Goal: Check status: Check status

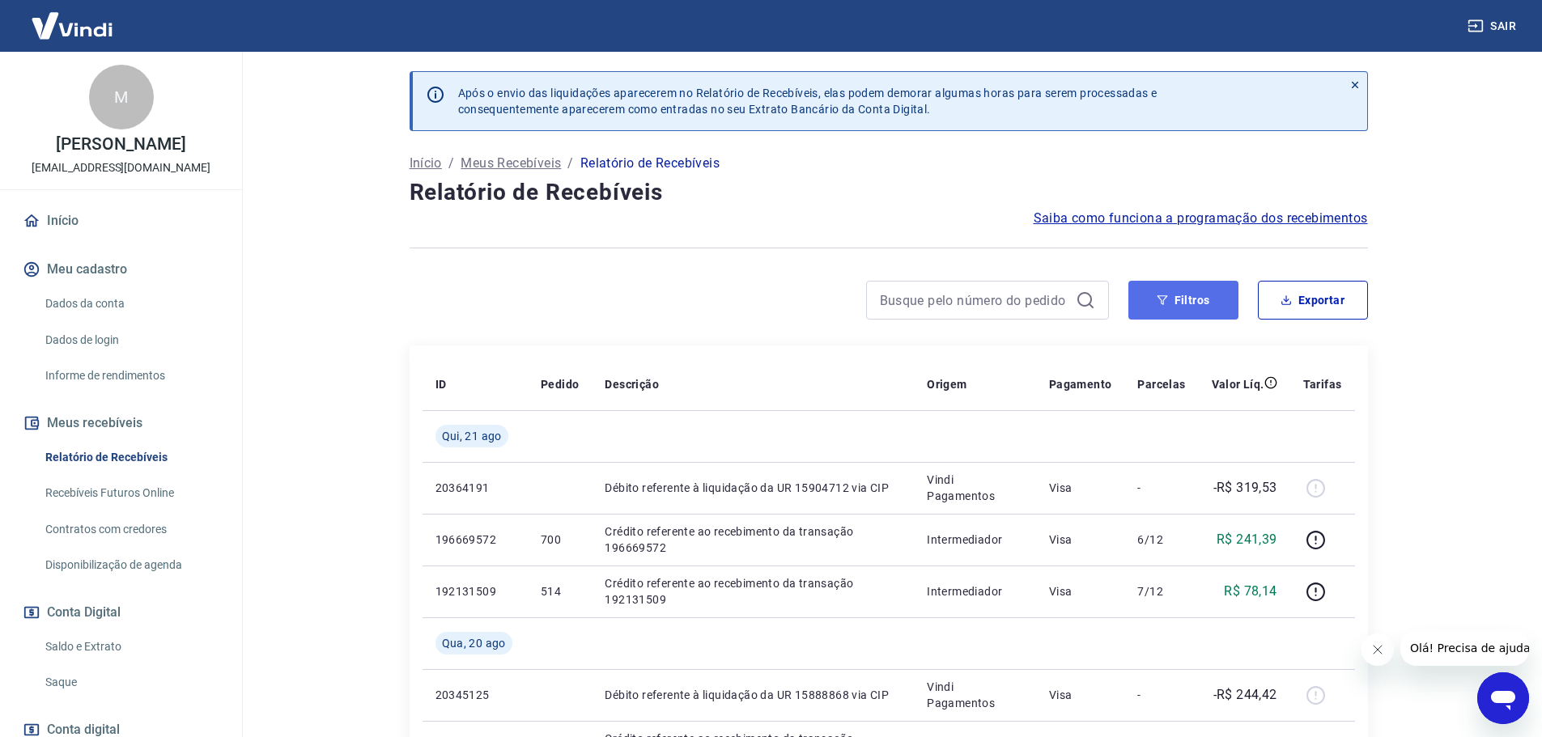
click at [1195, 304] on button "Filtros" at bounding box center [1183, 300] width 110 height 39
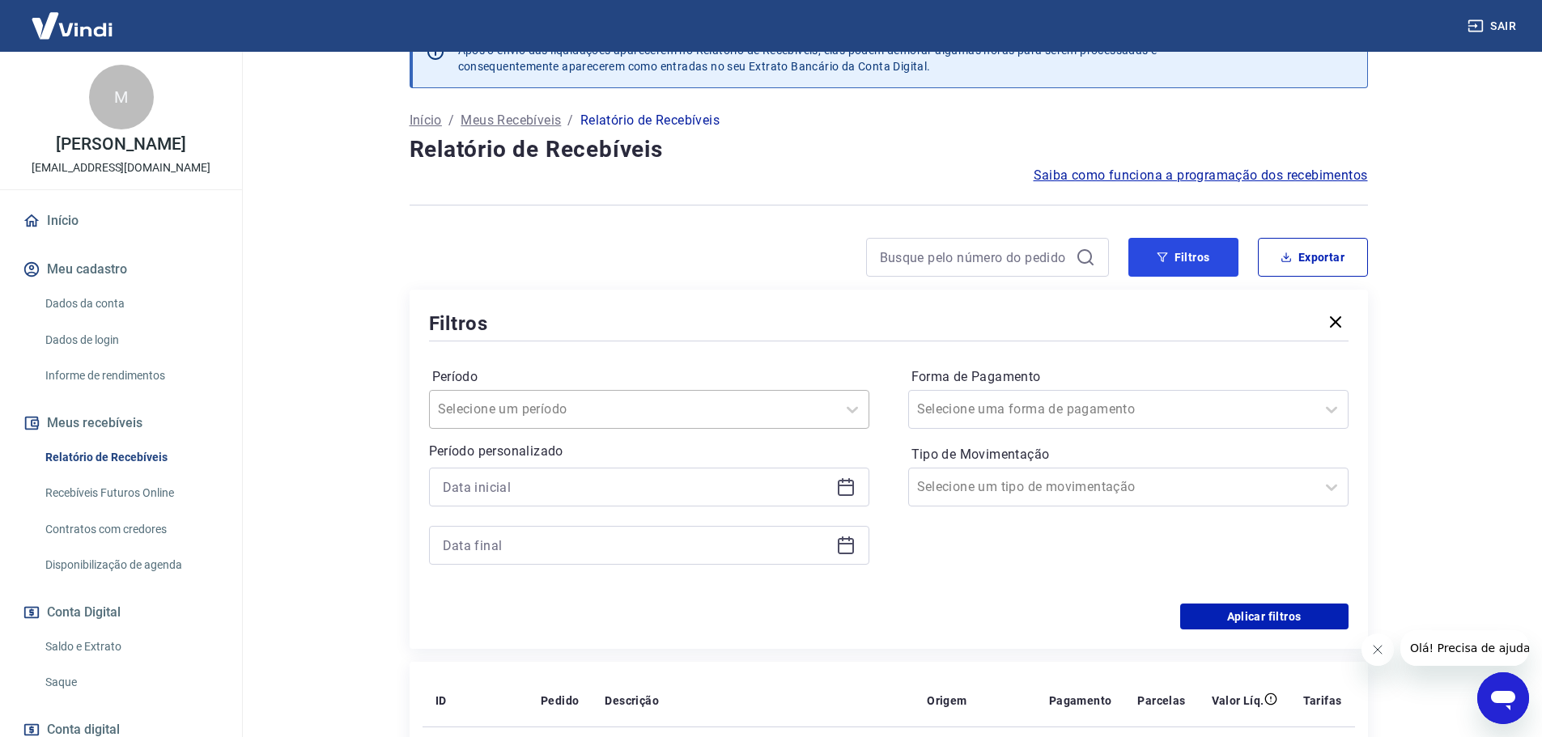
scroll to position [81, 0]
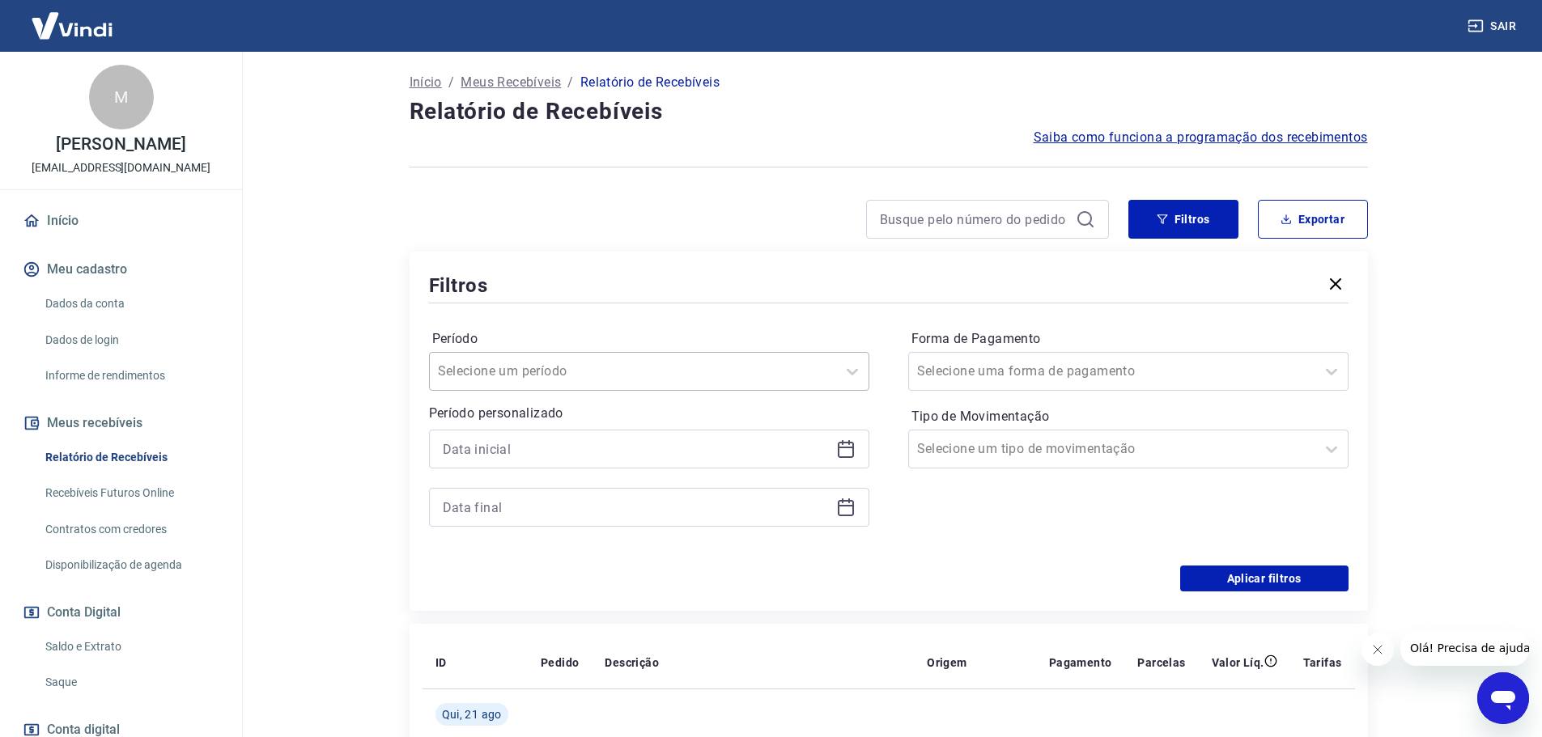
click at [579, 363] on input "Período" at bounding box center [519, 371] width 163 height 19
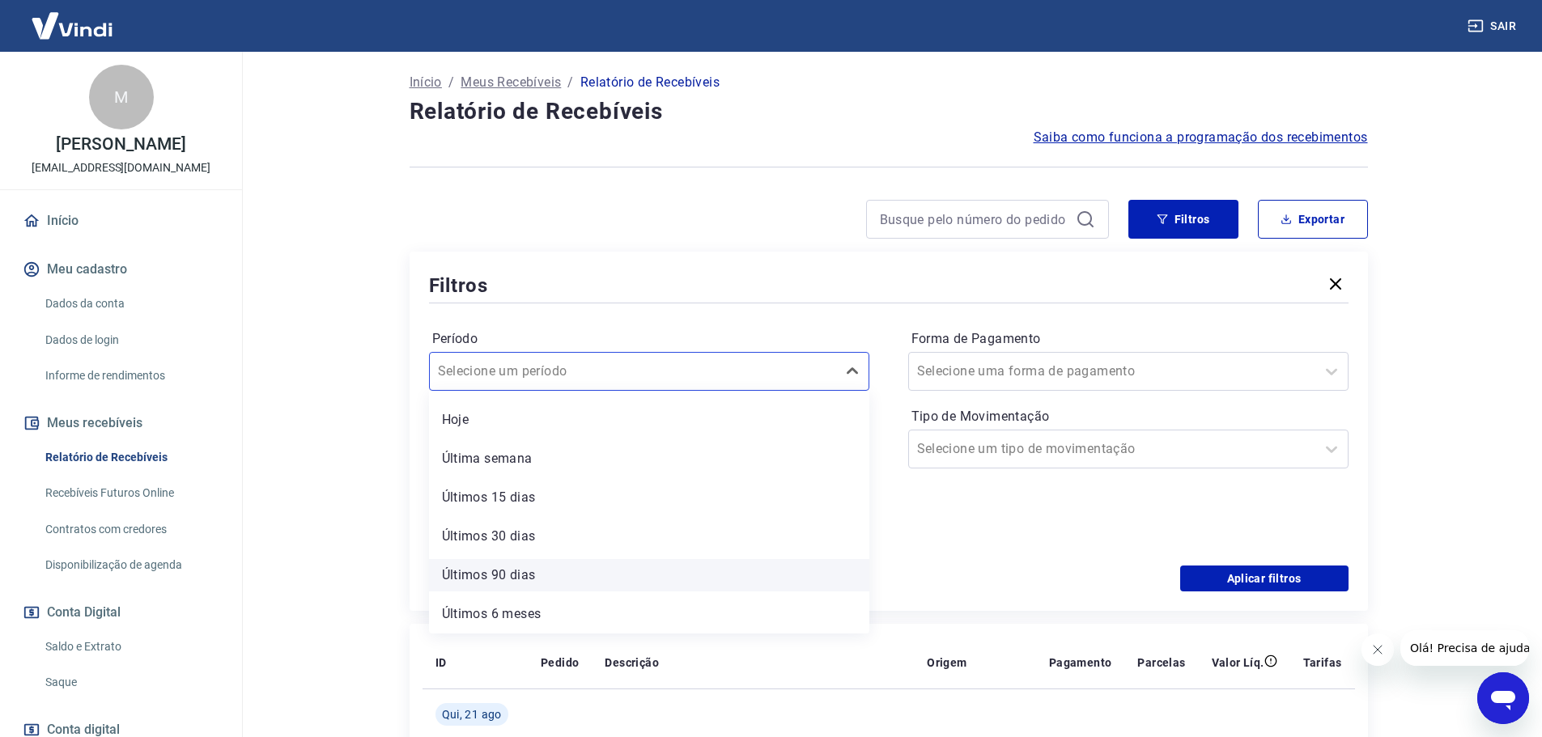
click at [520, 575] on div "Últimos 90 dias" at bounding box center [649, 575] width 440 height 32
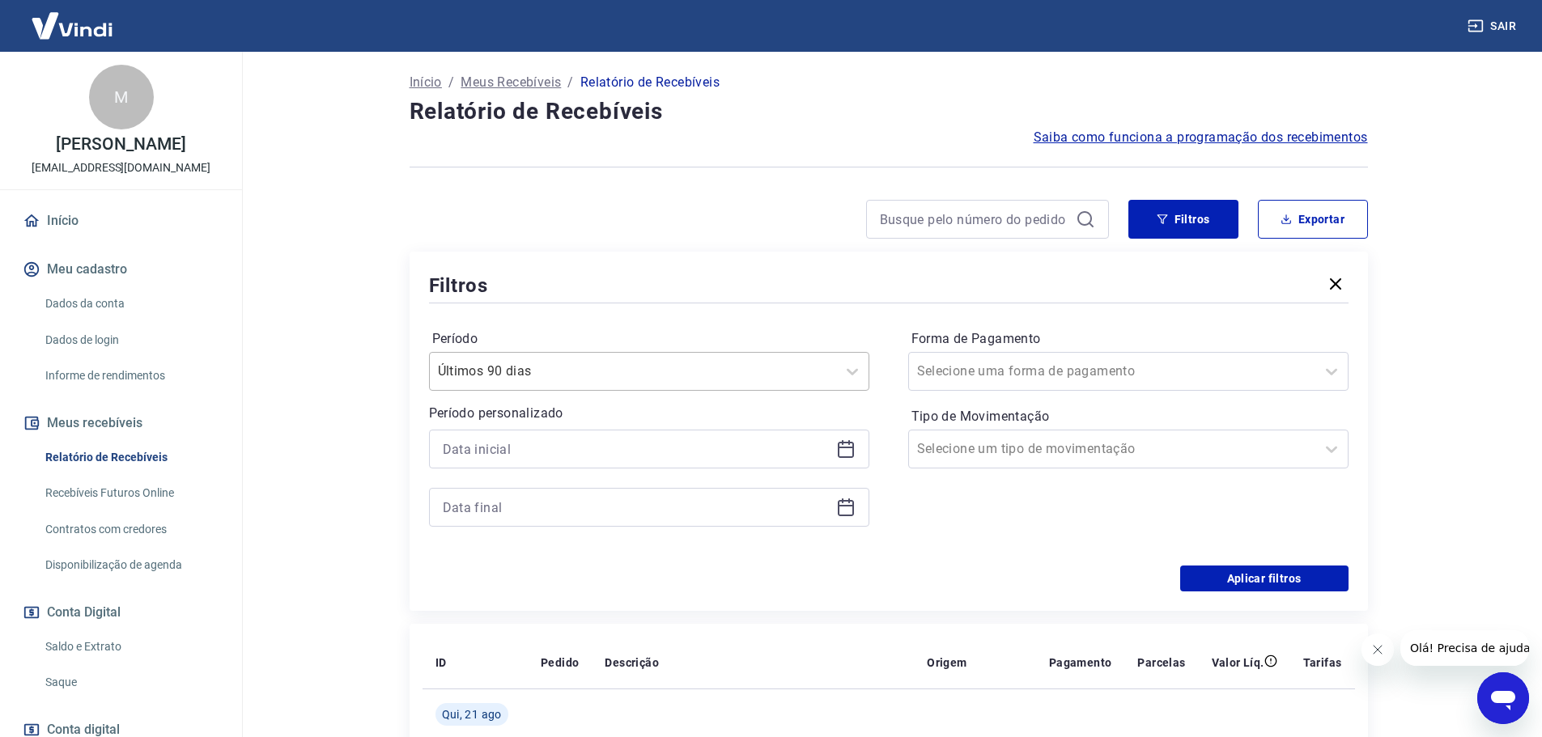
click at [816, 373] on div at bounding box center [633, 371] width 390 height 23
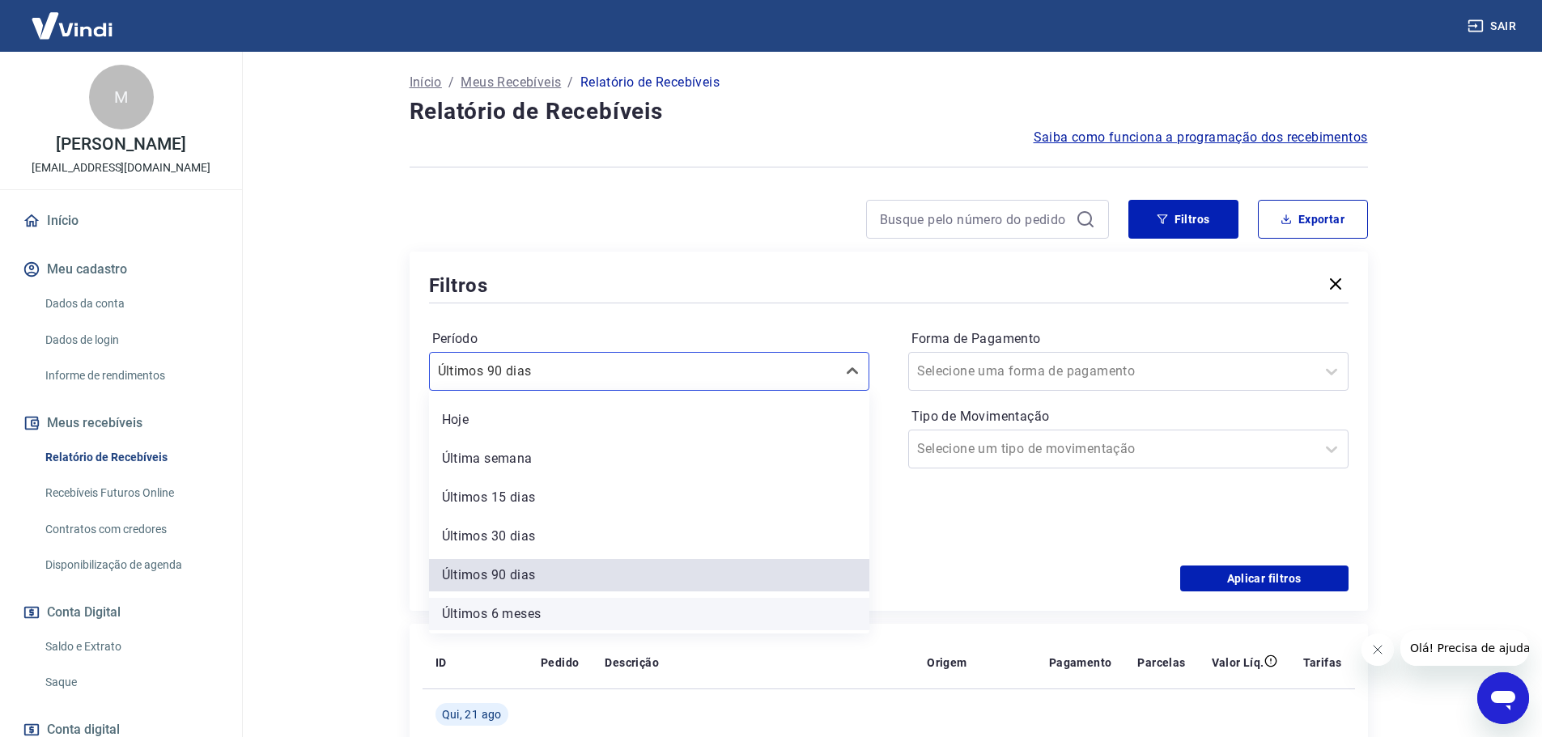
click at [576, 610] on div "Últimos 6 meses" at bounding box center [649, 614] width 440 height 32
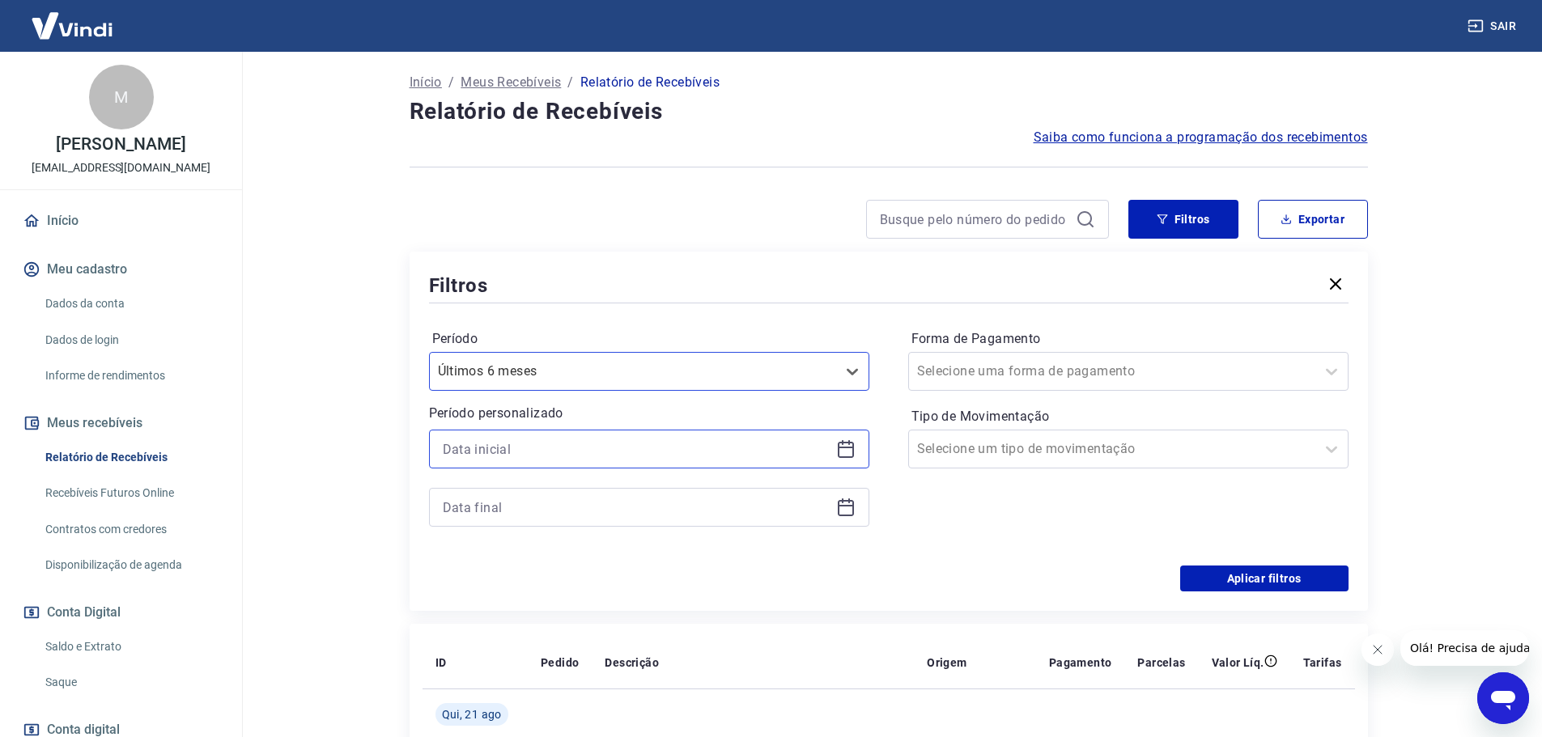
click at [574, 456] on input at bounding box center [636, 449] width 387 height 24
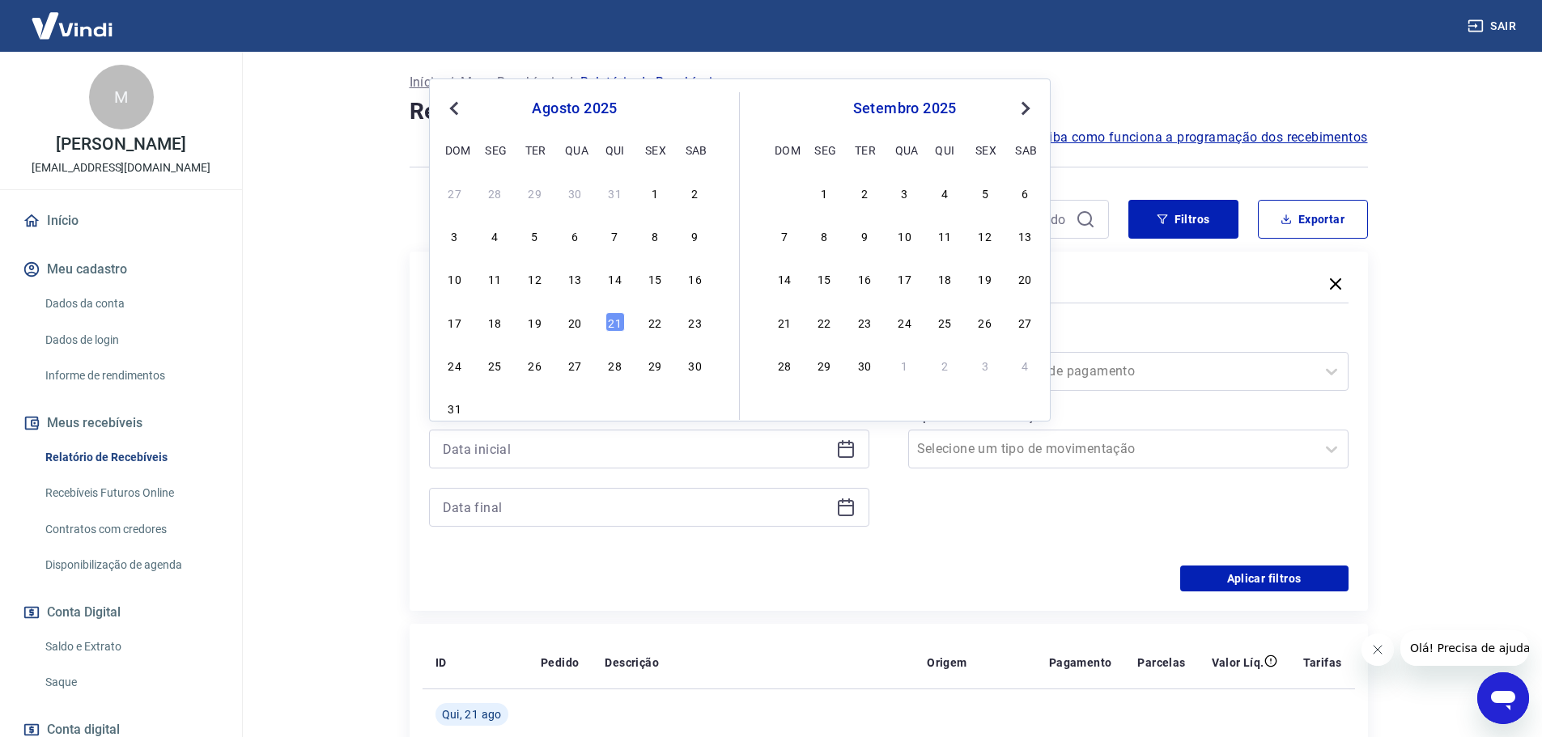
click at [445, 108] on button "Previous Month" at bounding box center [453, 108] width 19 height 19
click at [456, 104] on span "Previous Month" at bounding box center [456, 108] width 0 height 19
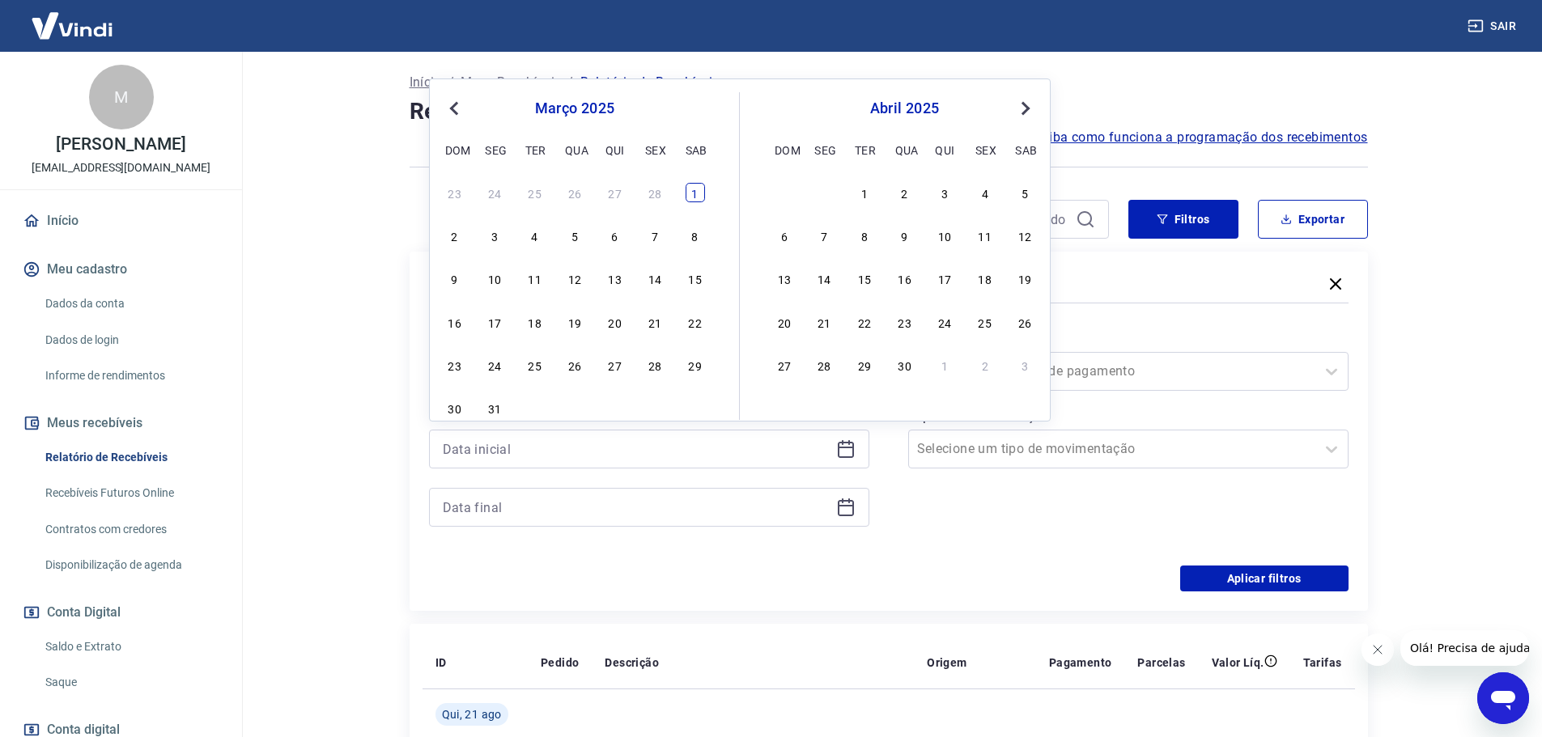
click at [696, 200] on div "1" at bounding box center [694, 192] width 19 height 19
type input "[DATE]"
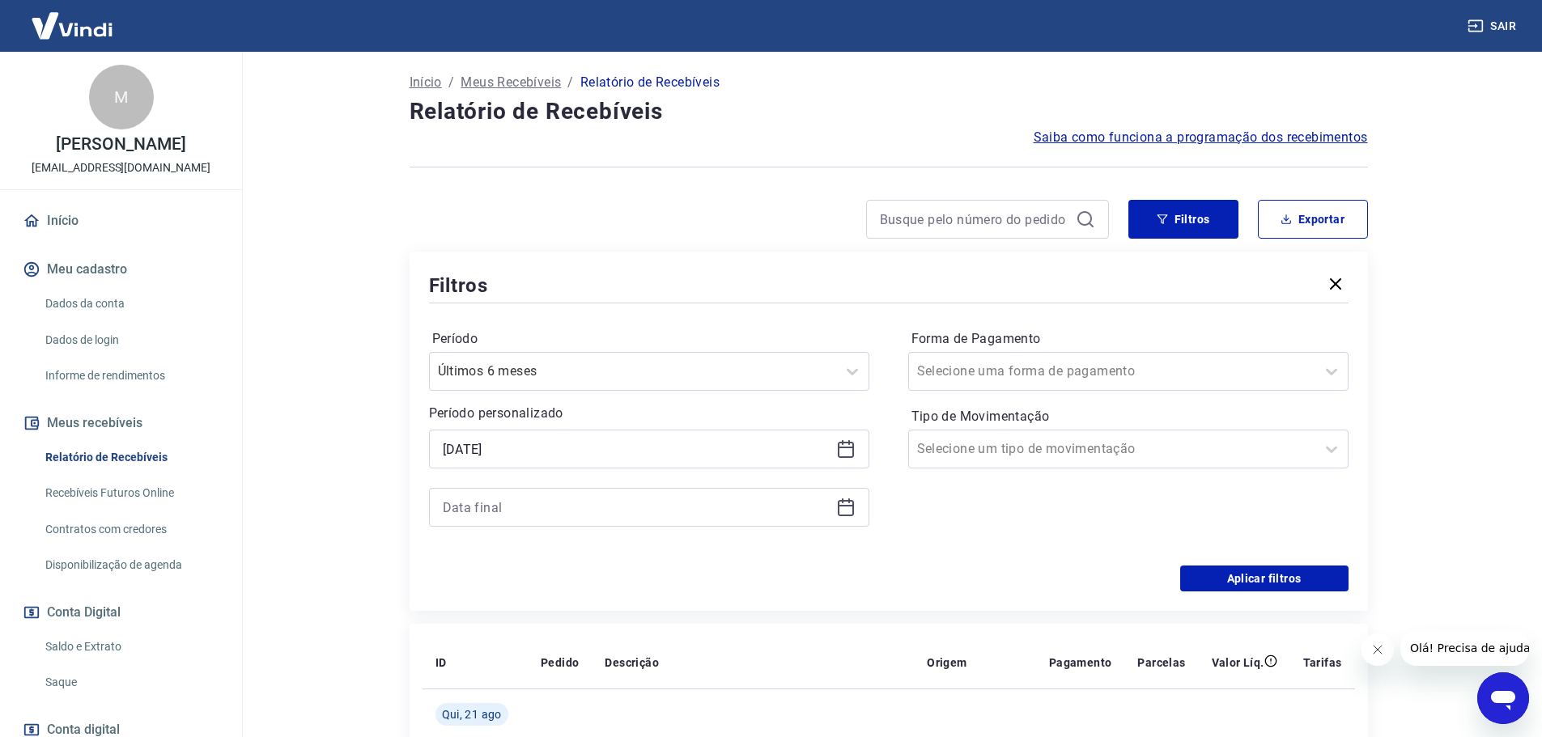
click at [853, 513] on icon at bounding box center [846, 508] width 16 height 16
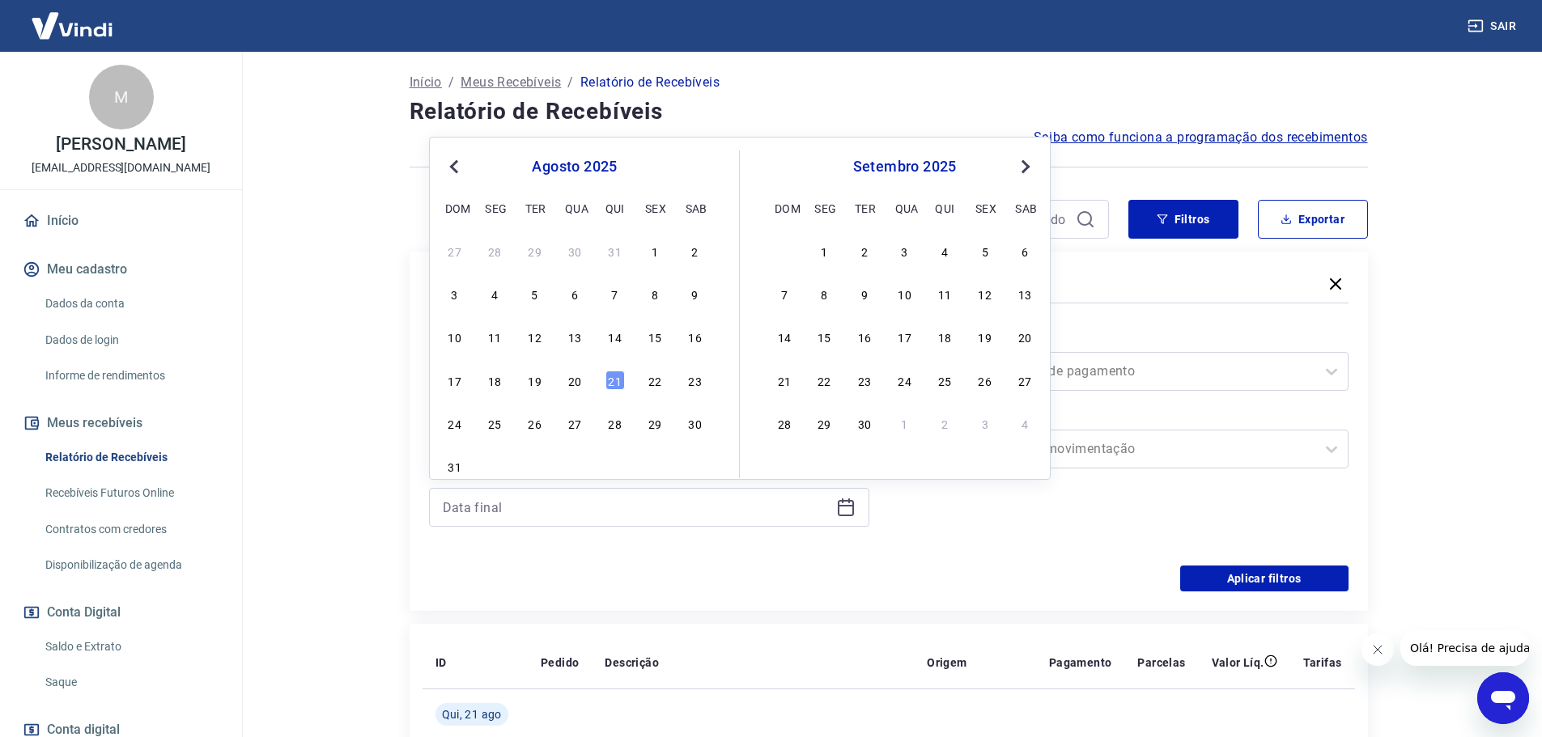
click at [456, 168] on span "Previous Month" at bounding box center [456, 166] width 0 height 19
click at [456, 169] on span "Previous Month" at bounding box center [456, 166] width 0 height 19
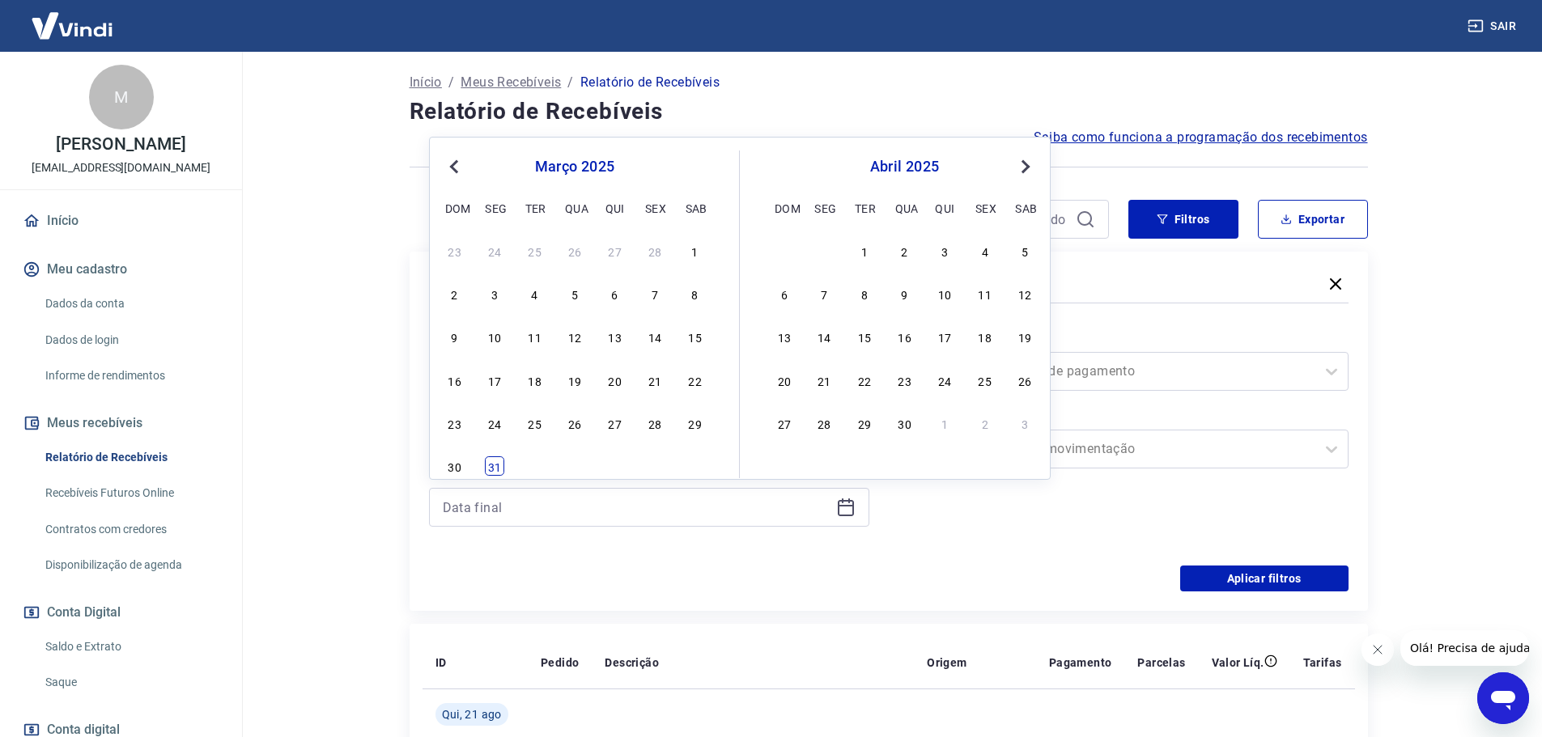
click at [500, 464] on div "31" at bounding box center [494, 465] width 19 height 19
type input "[DATE]"
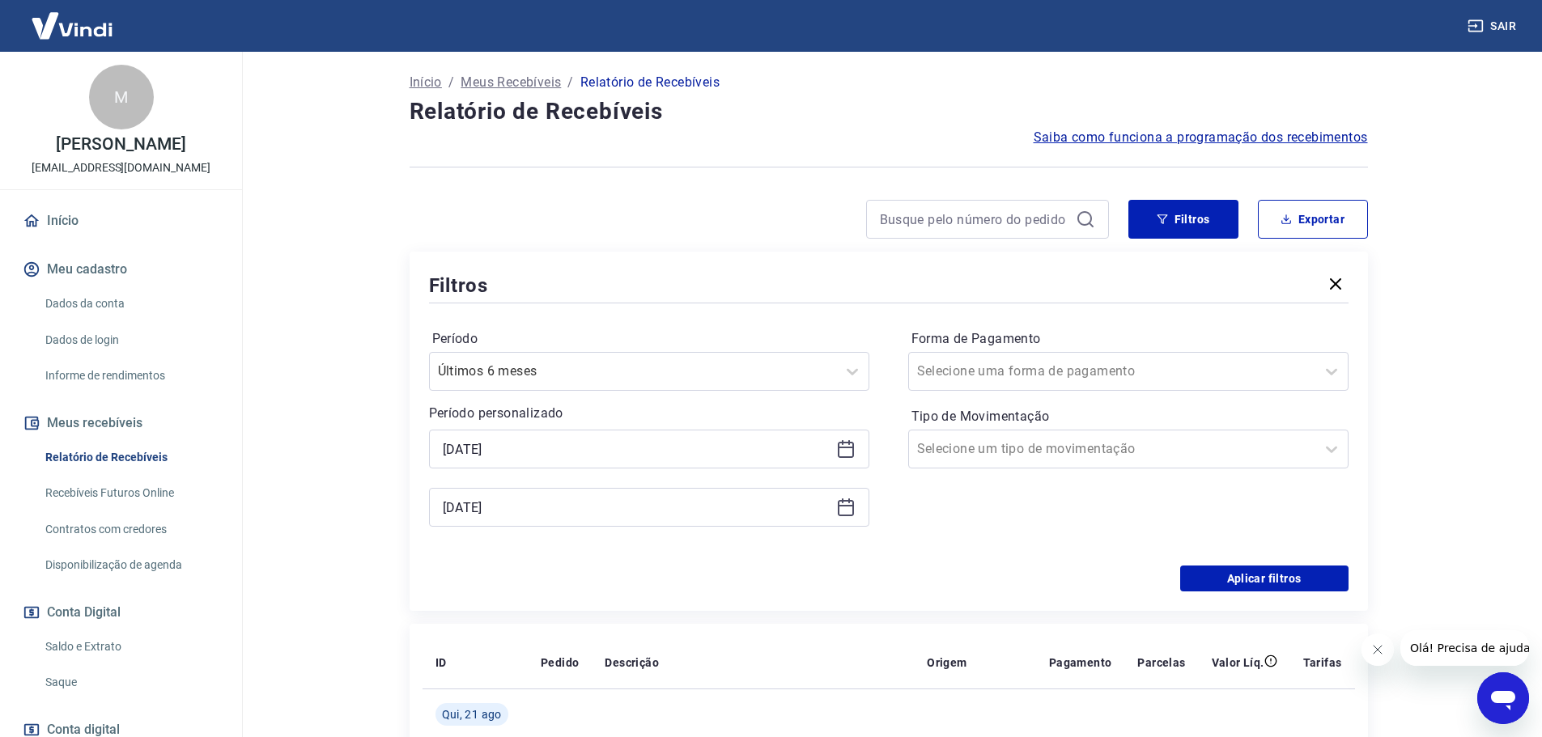
click at [500, 464] on div "[DATE]" at bounding box center [649, 449] width 440 height 39
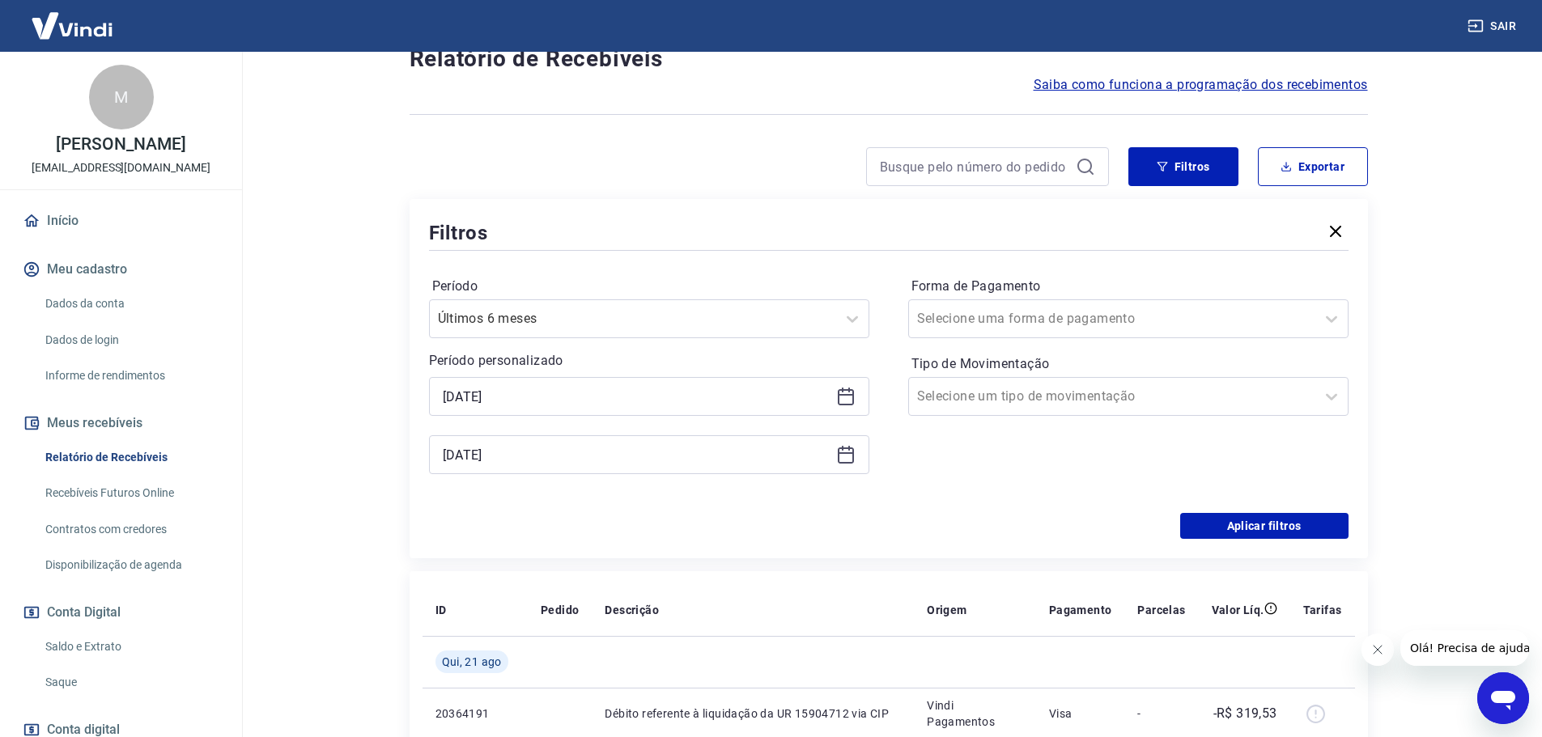
scroll to position [162, 0]
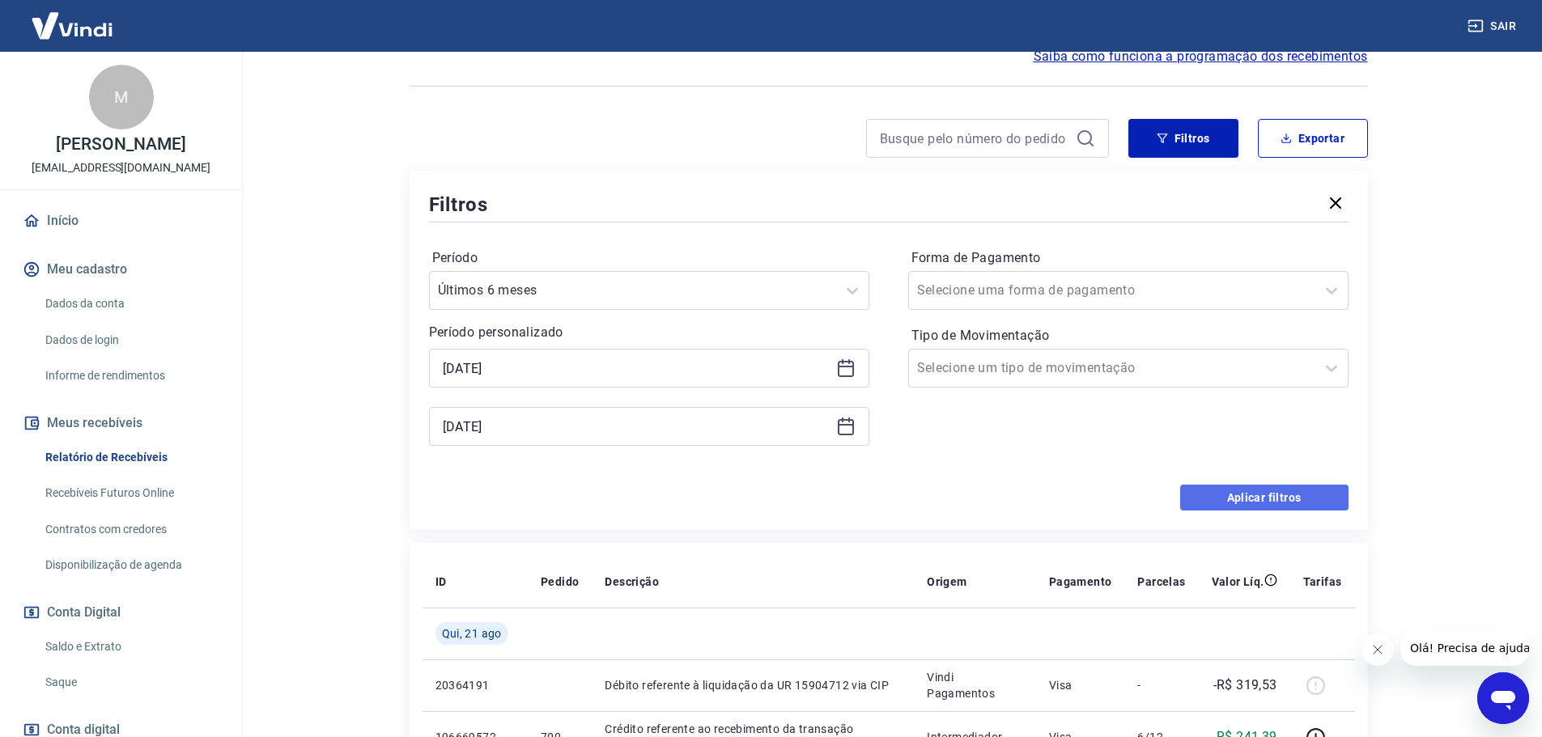
click at [1245, 496] on button "Aplicar filtros" at bounding box center [1264, 498] width 168 height 26
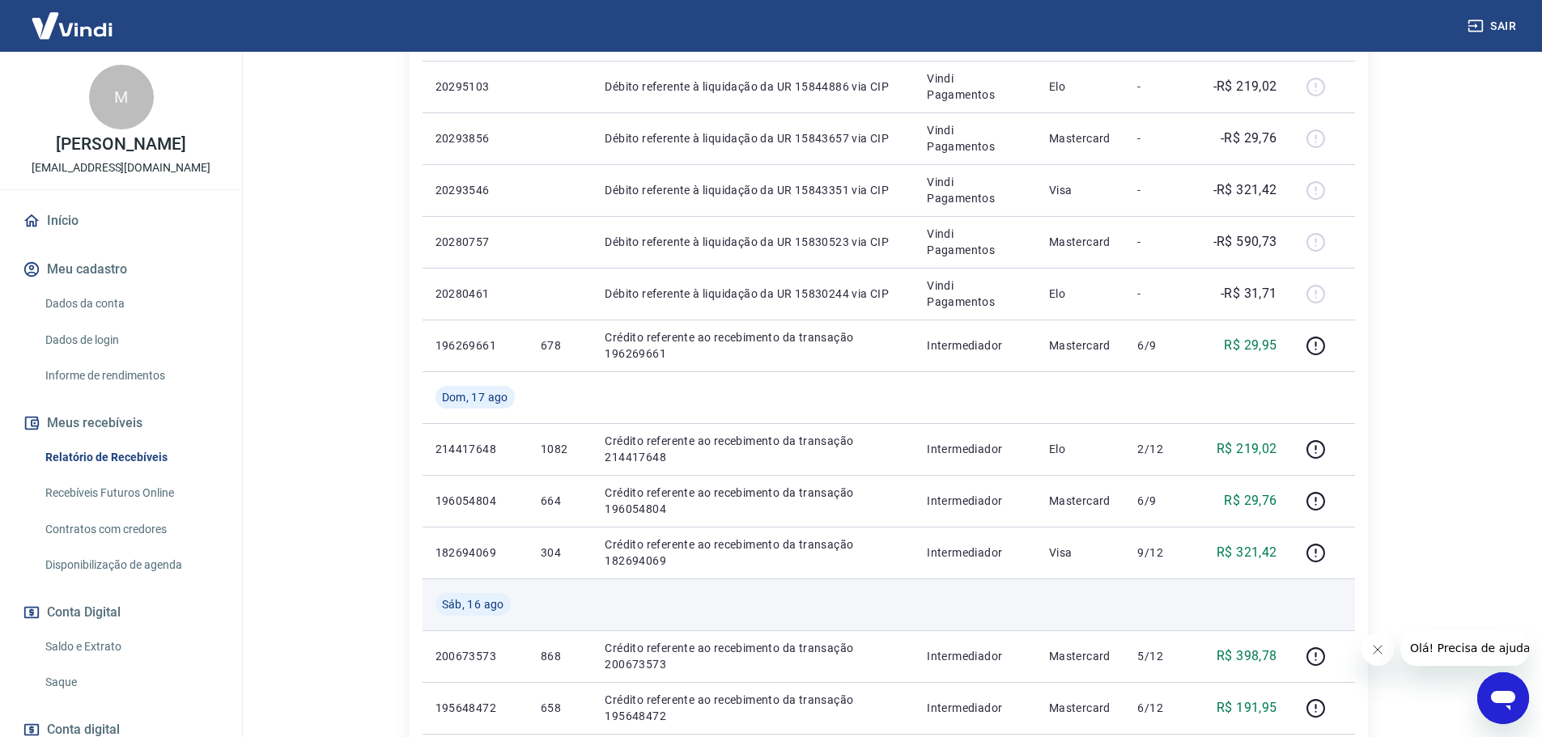
scroll to position [1286, 0]
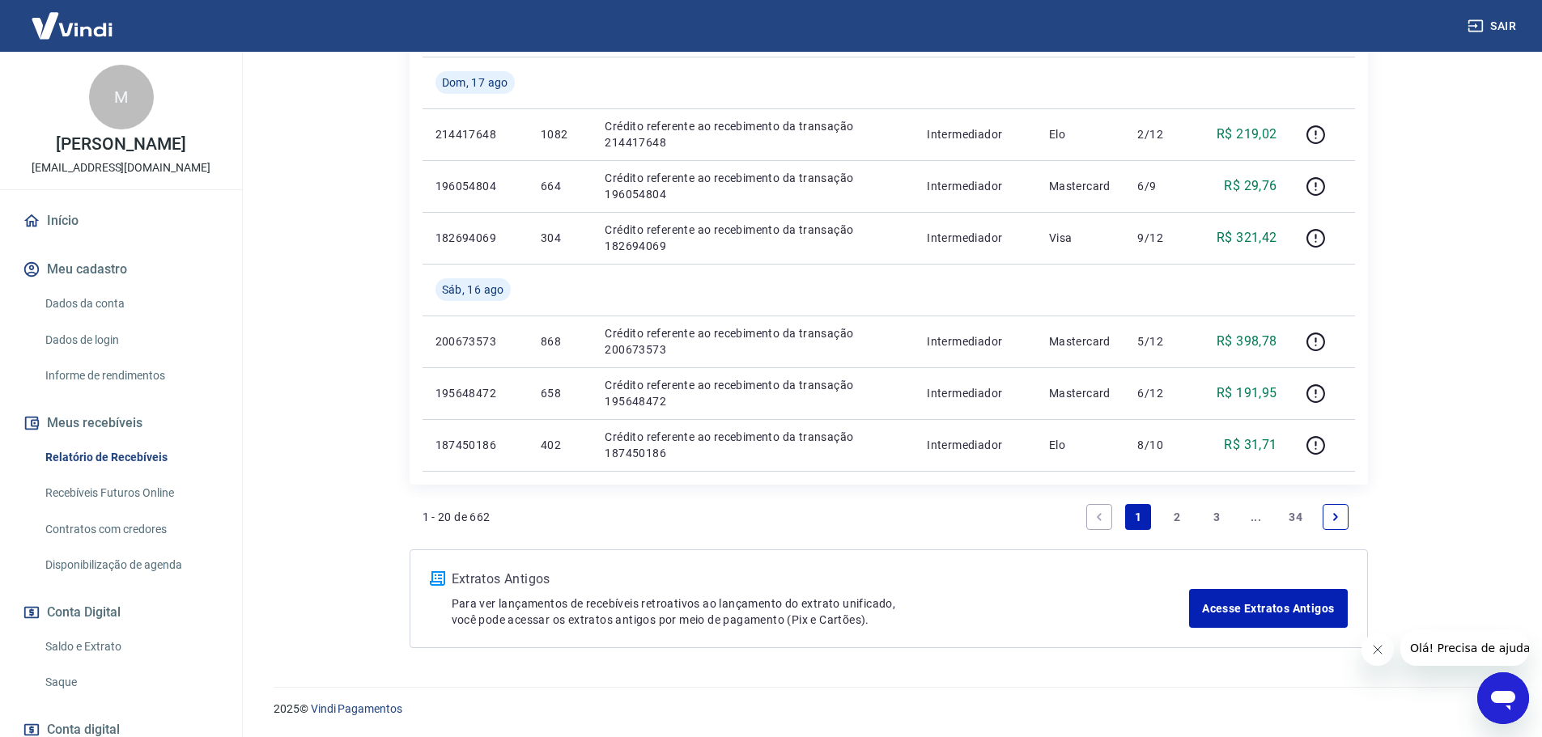
click at [1334, 509] on link "Next page" at bounding box center [1335, 517] width 26 height 26
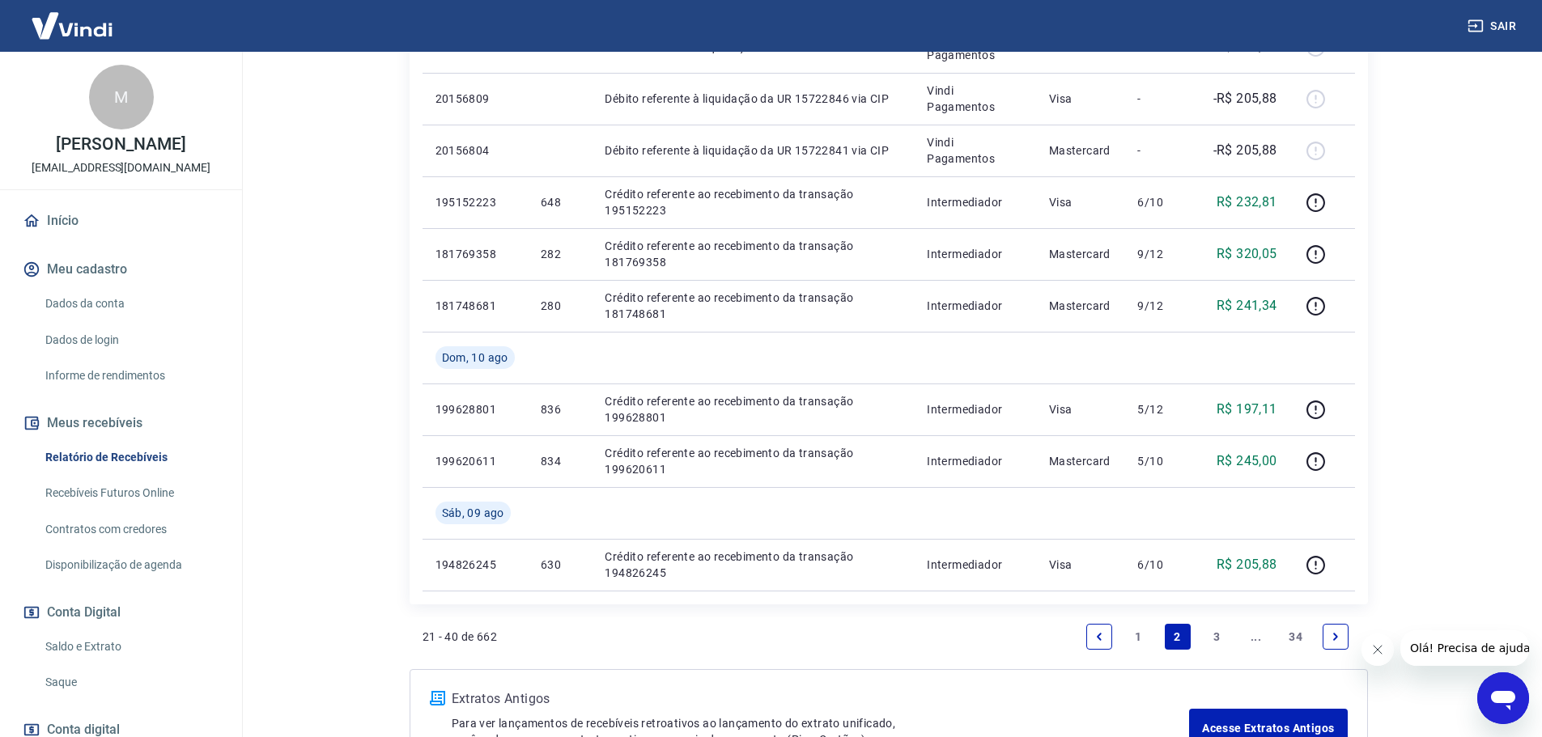
scroll to position [1286, 0]
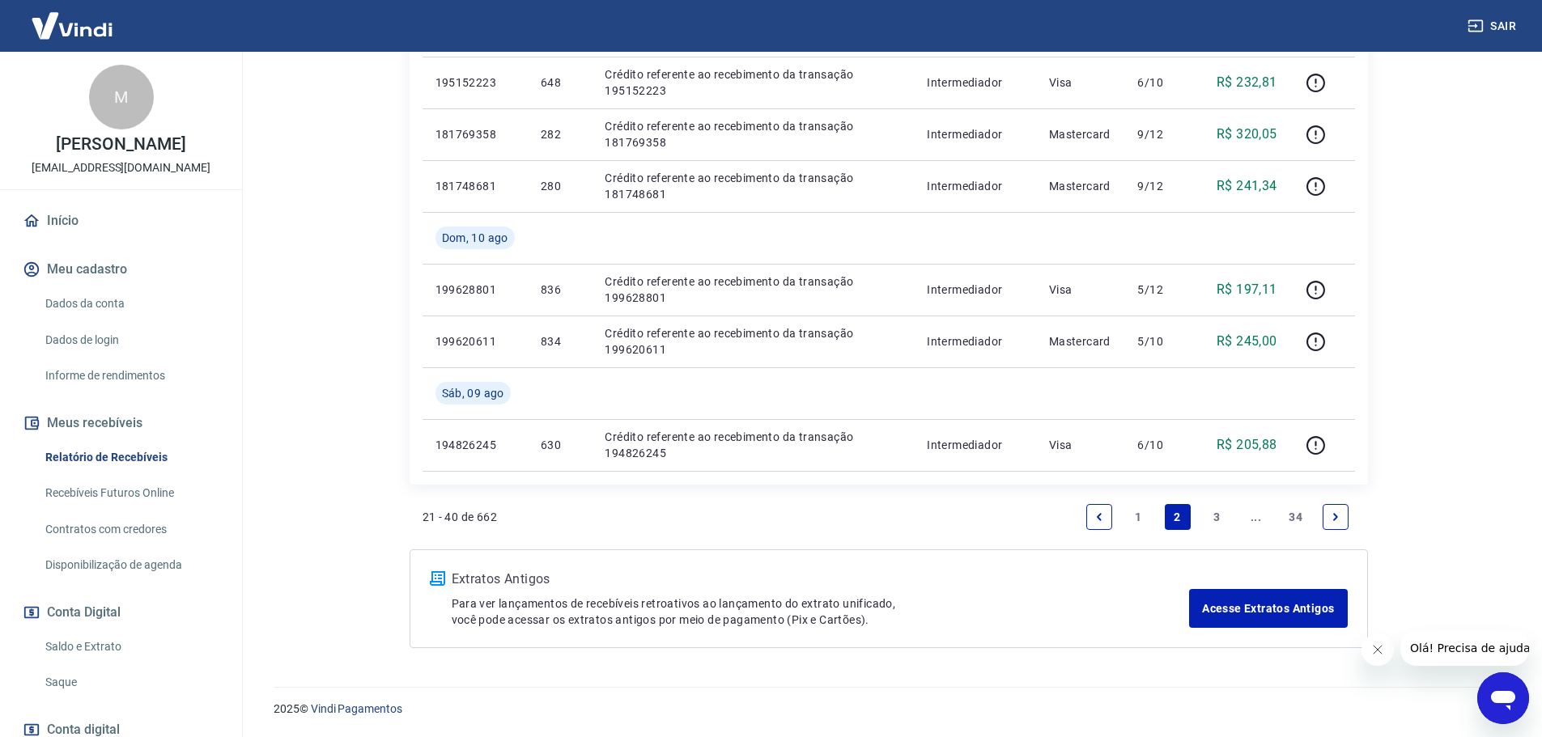
click at [1295, 512] on link "34" at bounding box center [1295, 517] width 27 height 26
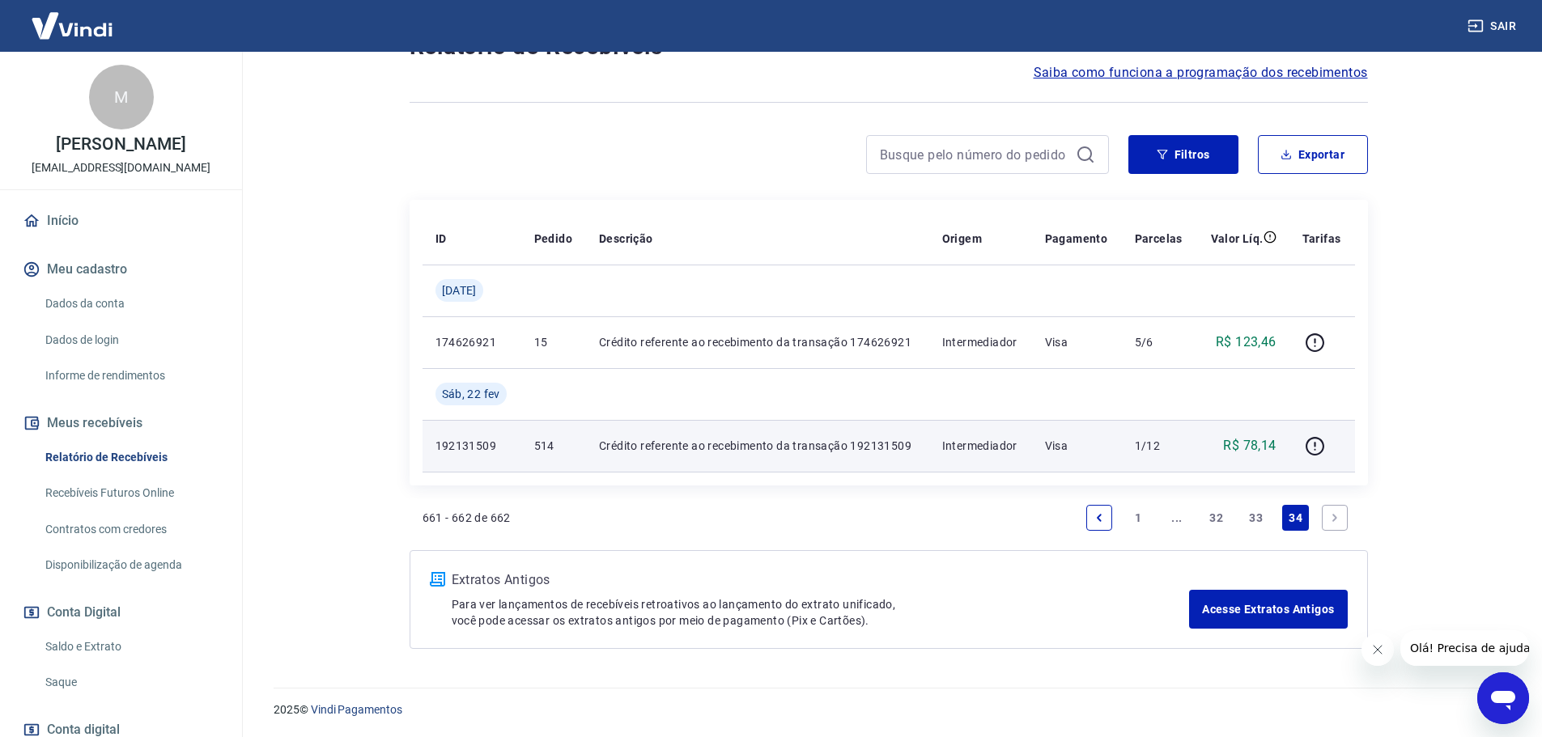
scroll to position [146, 0]
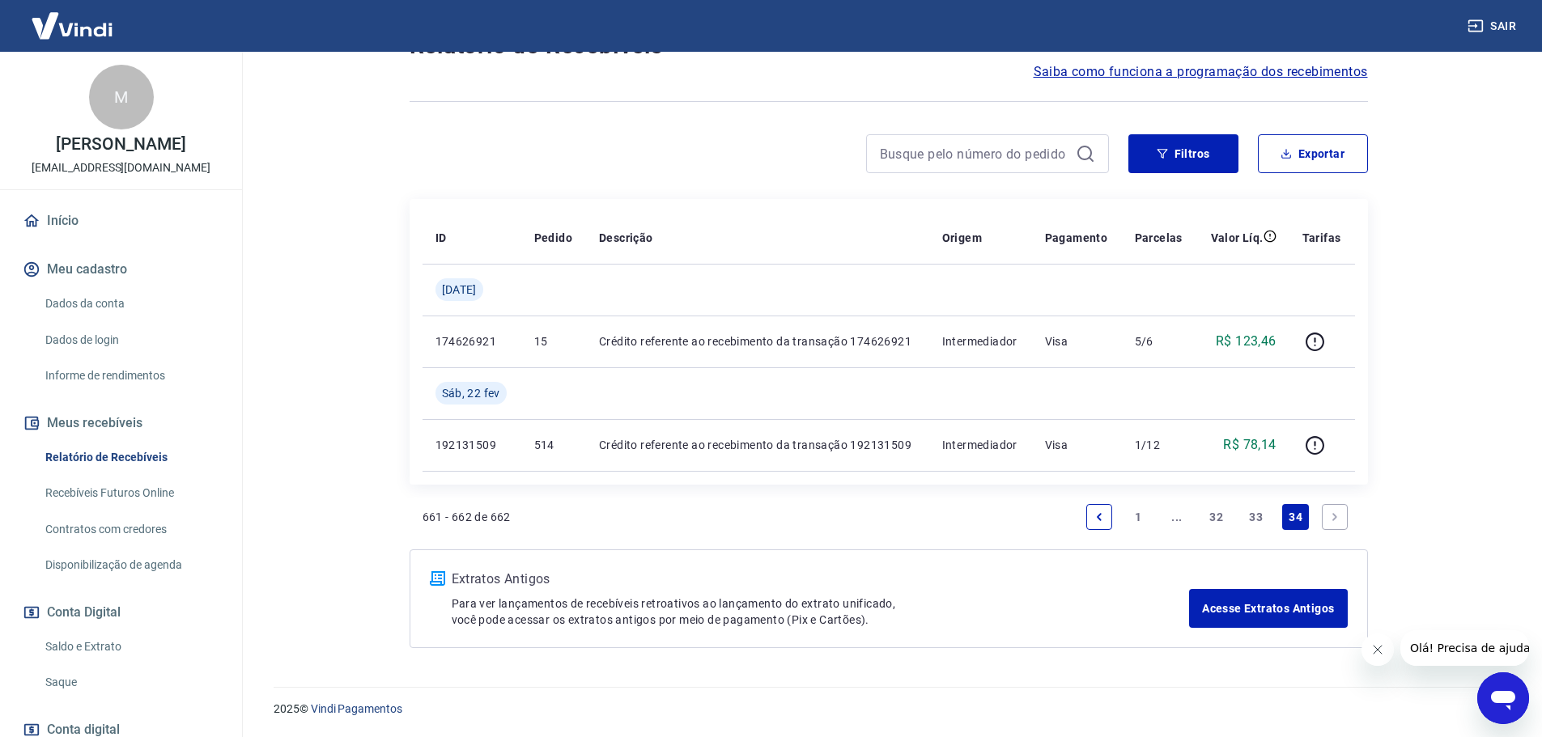
click at [1096, 514] on icon "Previous page" at bounding box center [1098, 516] width 11 height 11
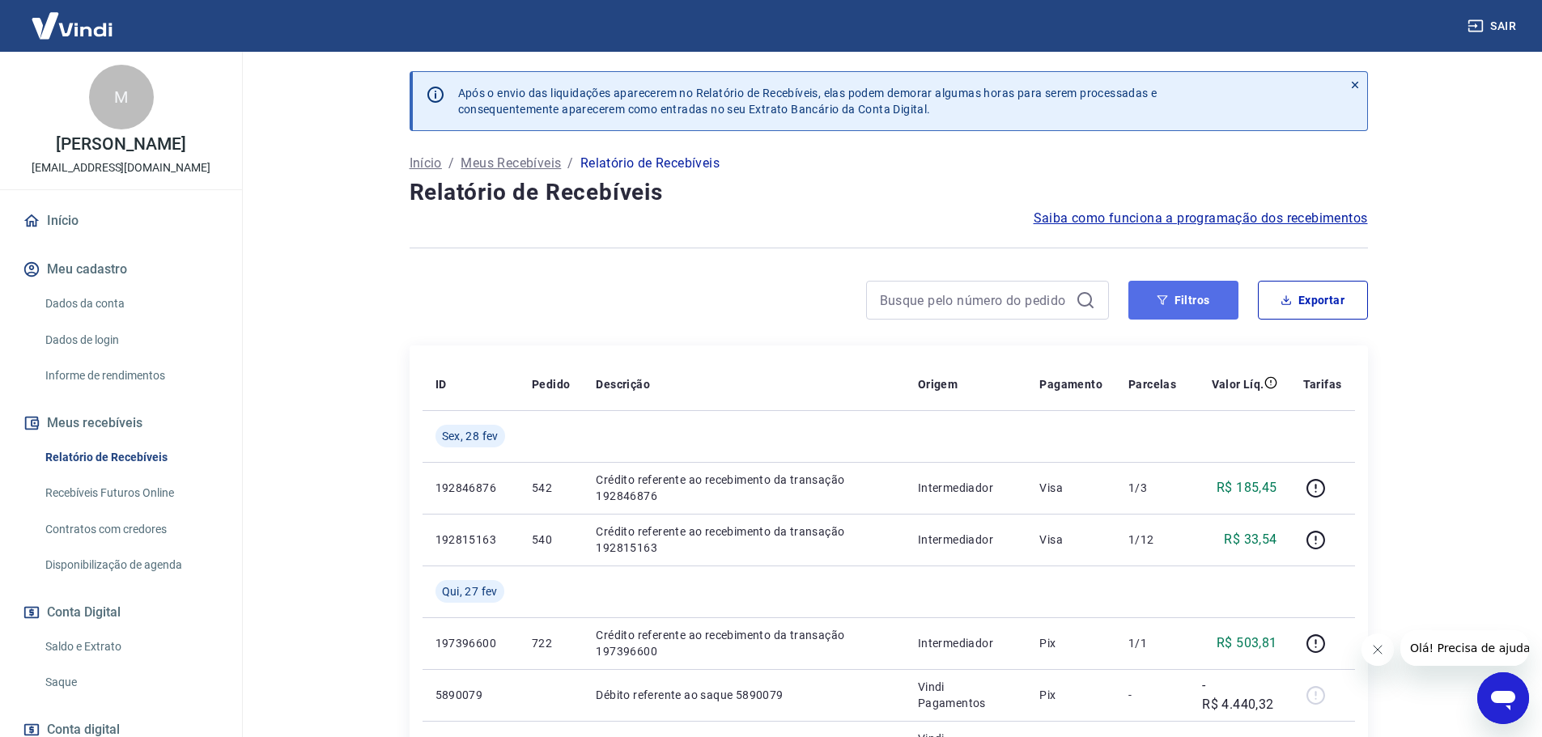
click at [1190, 312] on button "Filtros" at bounding box center [1183, 300] width 110 height 39
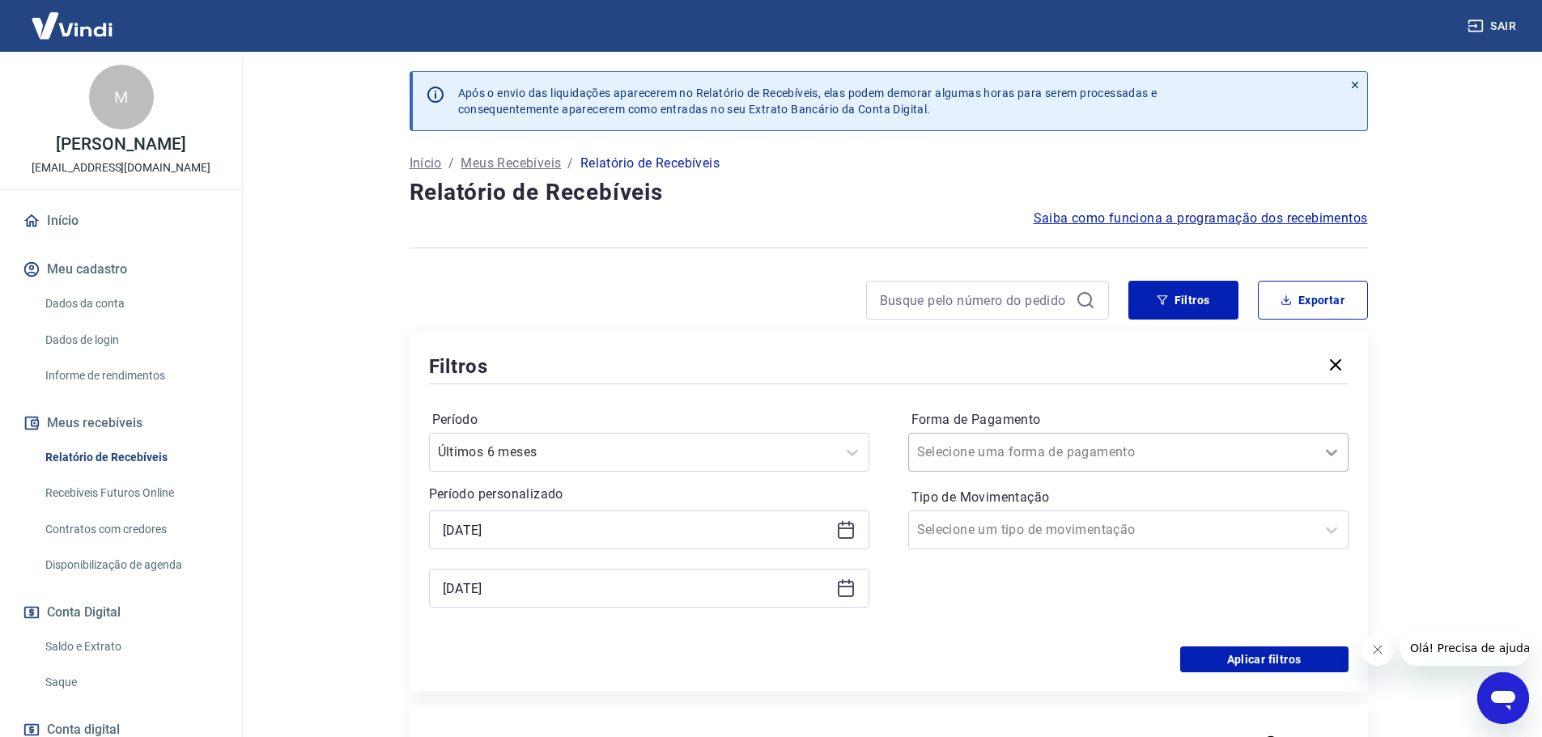
click at [1340, 445] on div at bounding box center [1331, 452] width 32 height 32
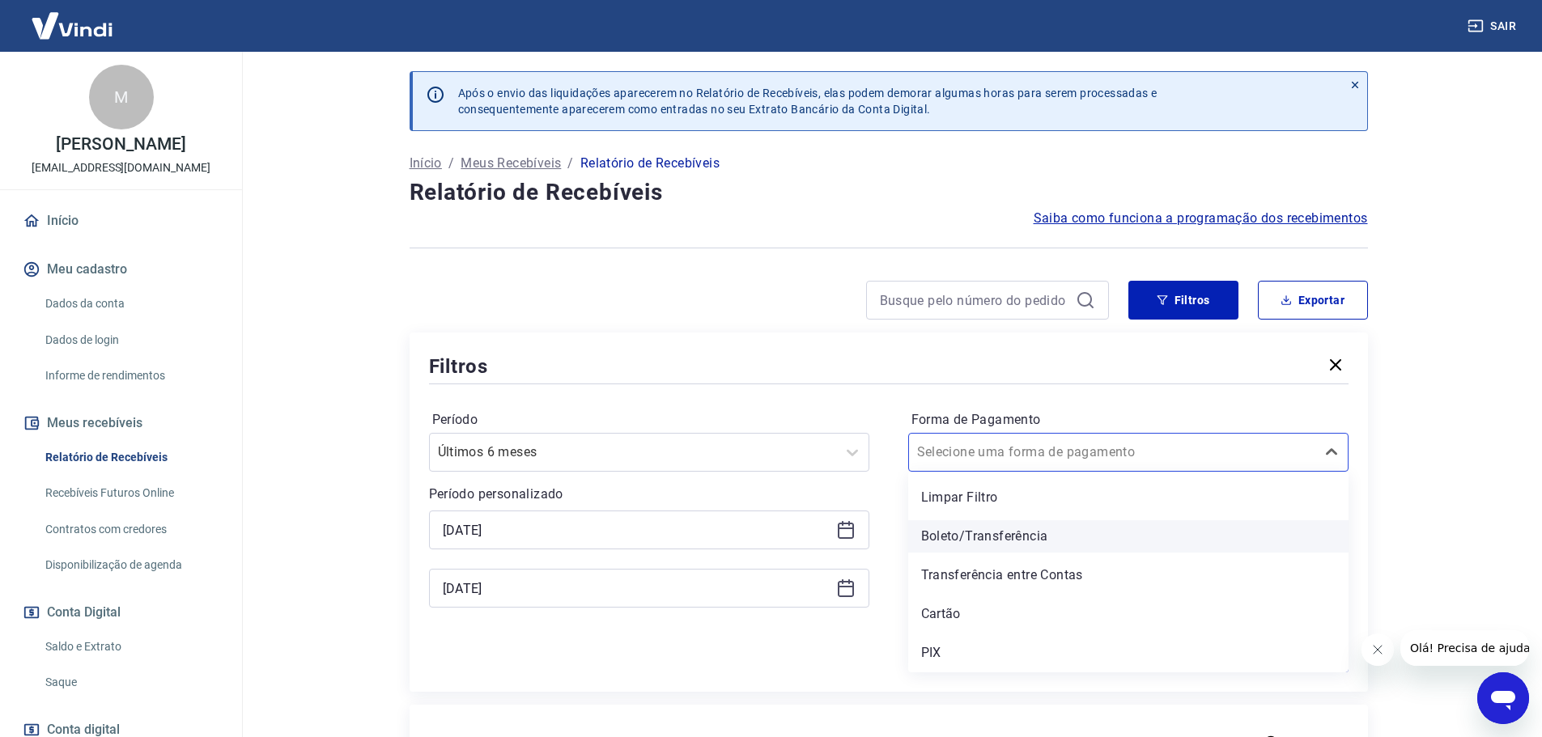
click at [997, 524] on div "Boleto/Transferência" at bounding box center [1128, 536] width 440 height 32
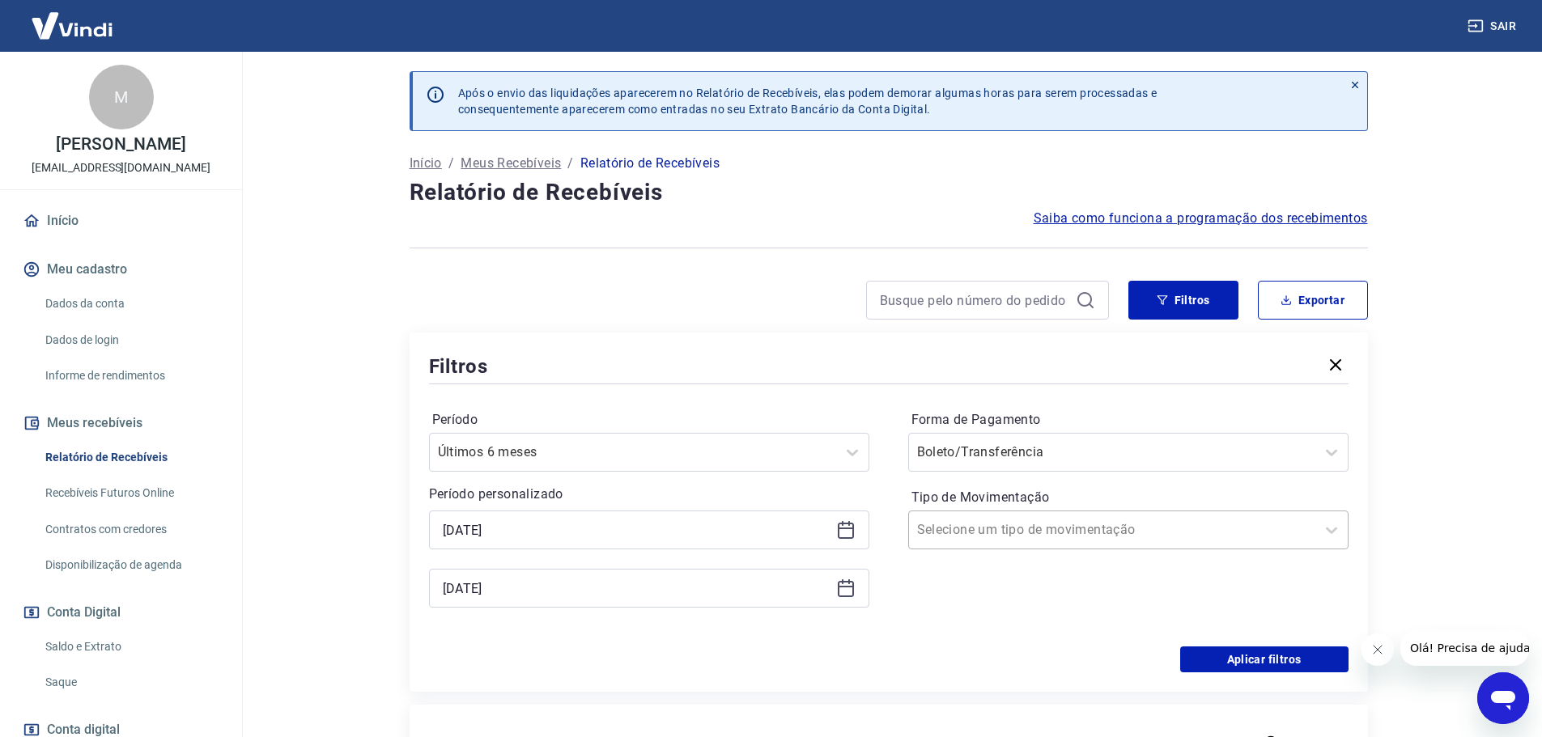
click at [1002, 534] on input "Tipo de Movimentação" at bounding box center [998, 529] width 163 height 19
click at [1322, 531] on icon at bounding box center [1330, 529] width 19 height 19
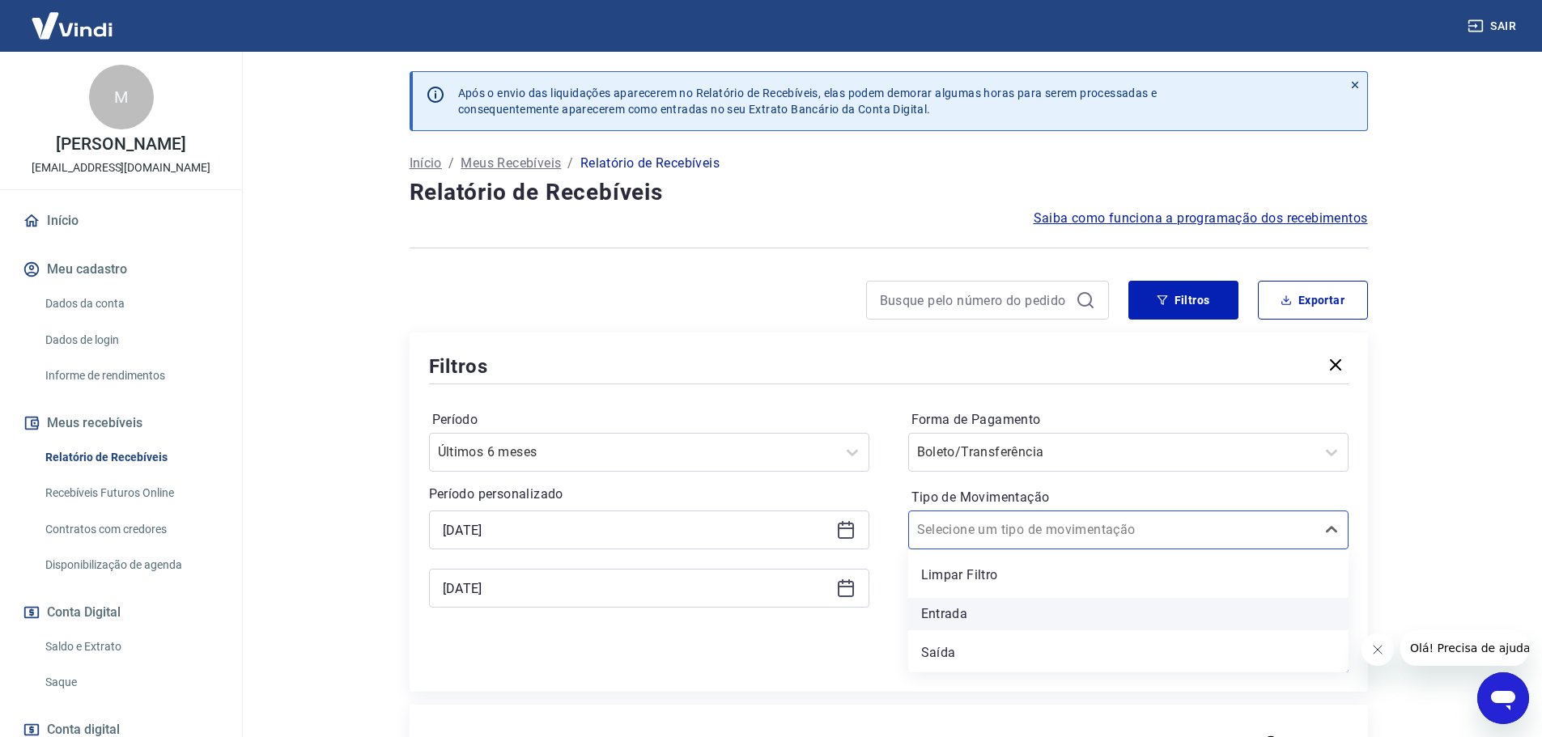
click at [925, 606] on div "Entrada" at bounding box center [1128, 614] width 440 height 32
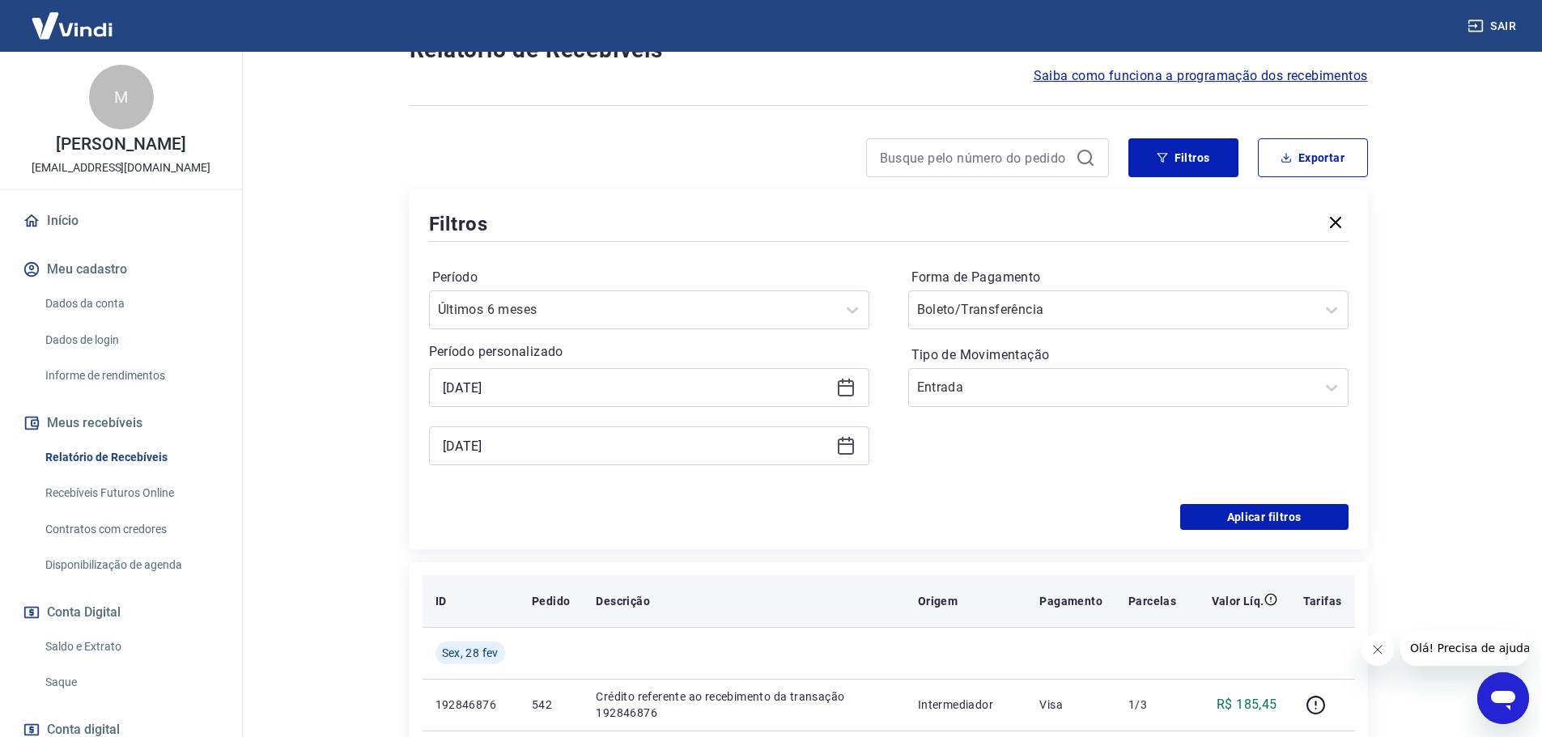
scroll to position [162, 0]
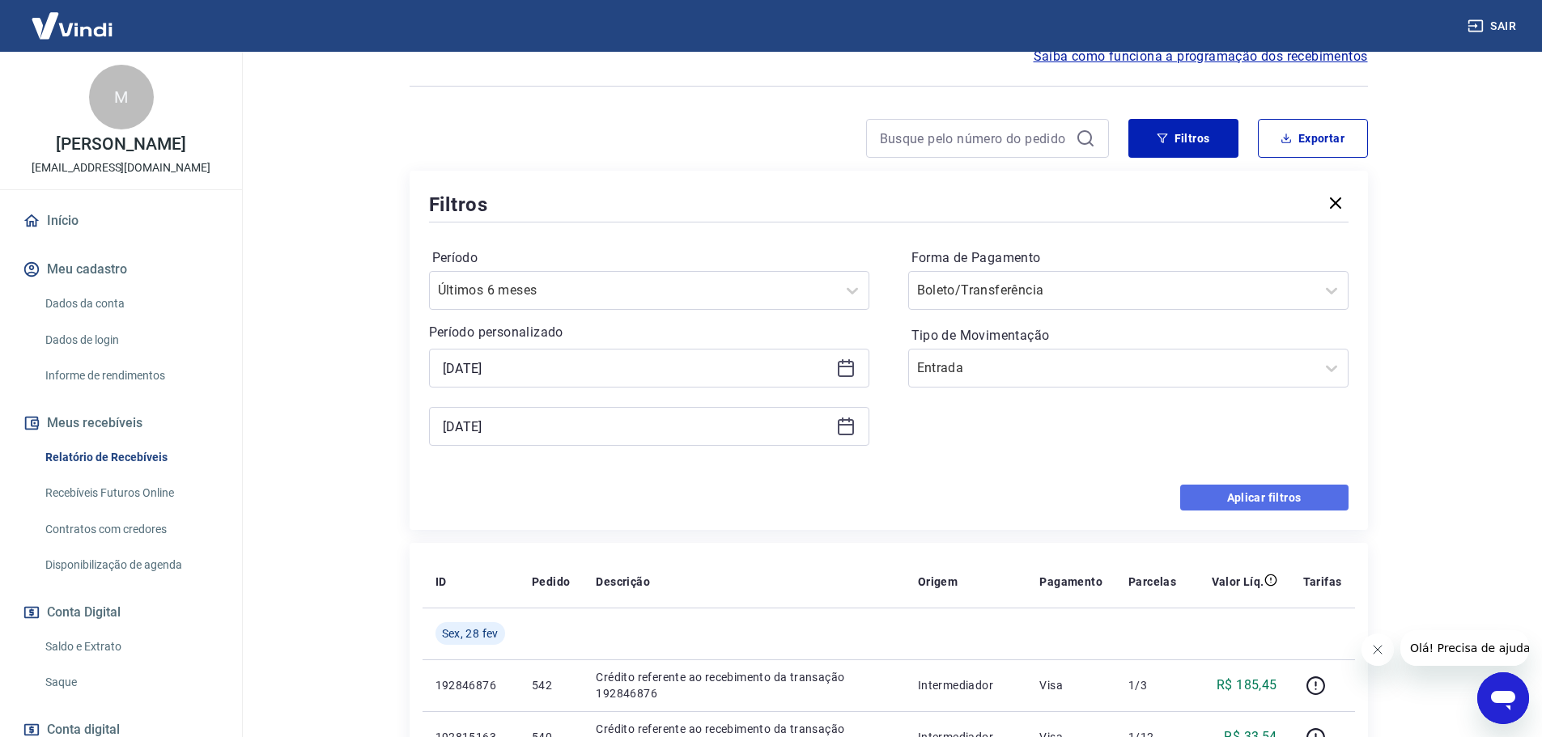
click at [1294, 501] on button "Aplicar filtros" at bounding box center [1264, 498] width 168 height 26
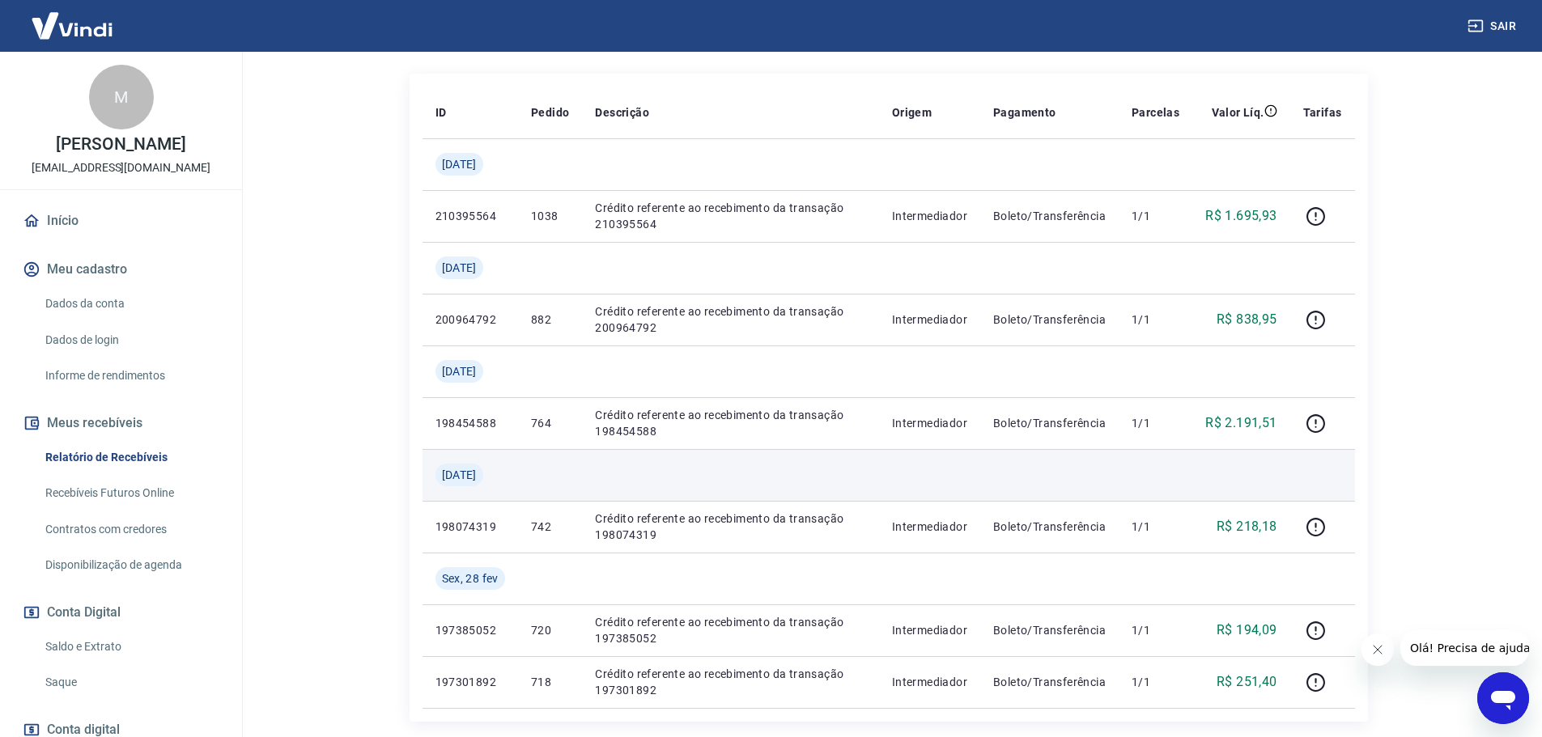
scroll to position [243, 0]
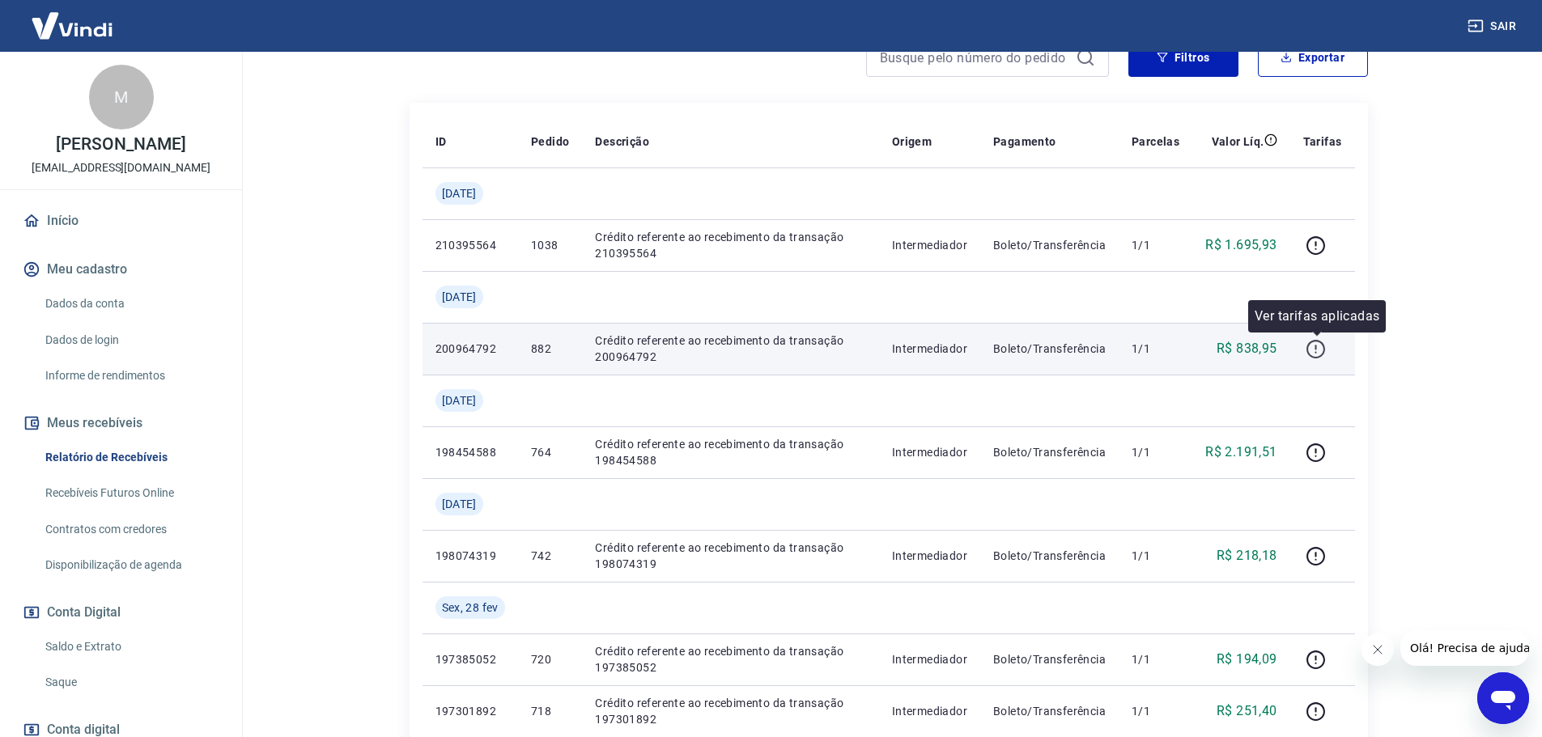
click at [1322, 350] on icon "button" at bounding box center [1315, 349] width 20 height 20
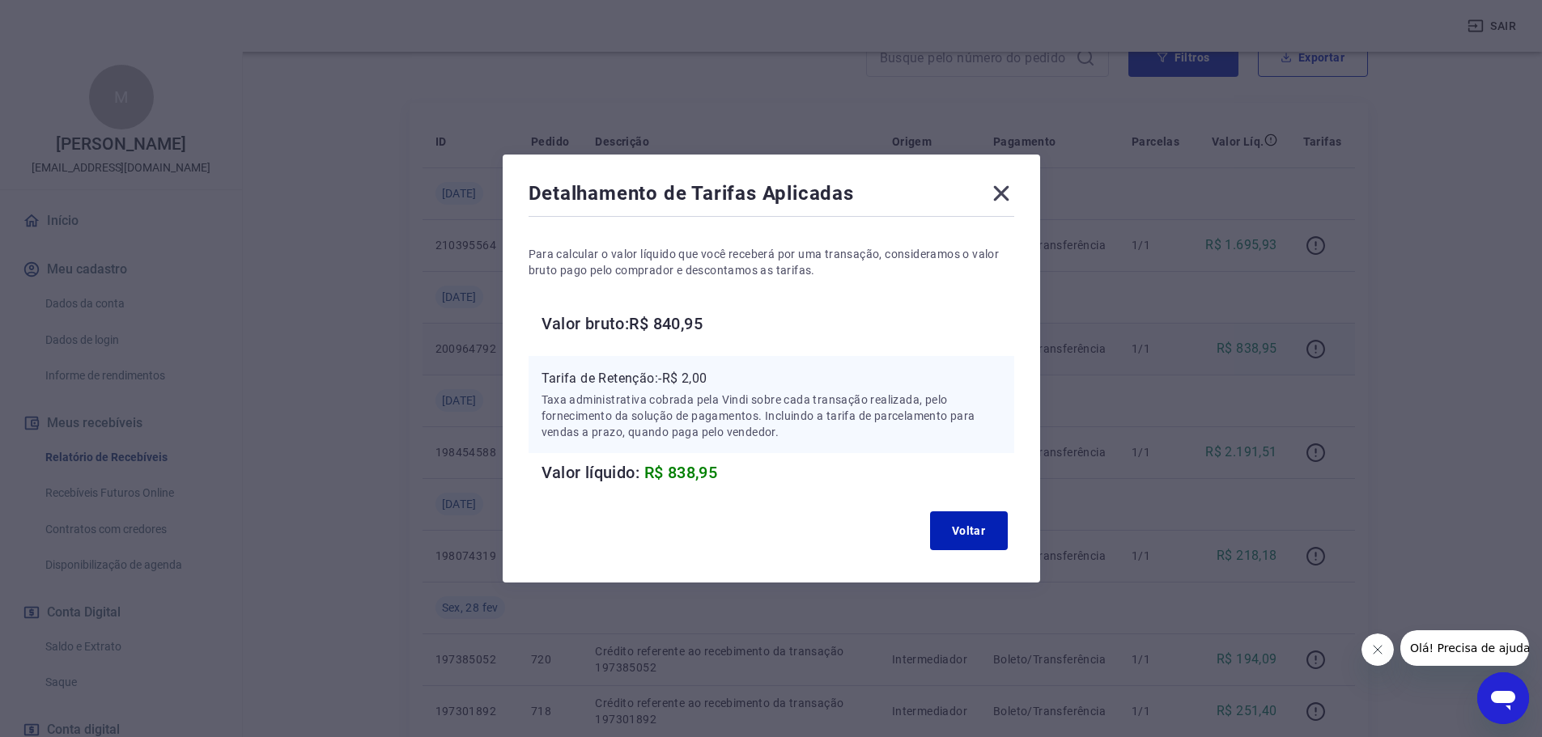
click at [1014, 197] on icon at bounding box center [1001, 193] width 26 height 26
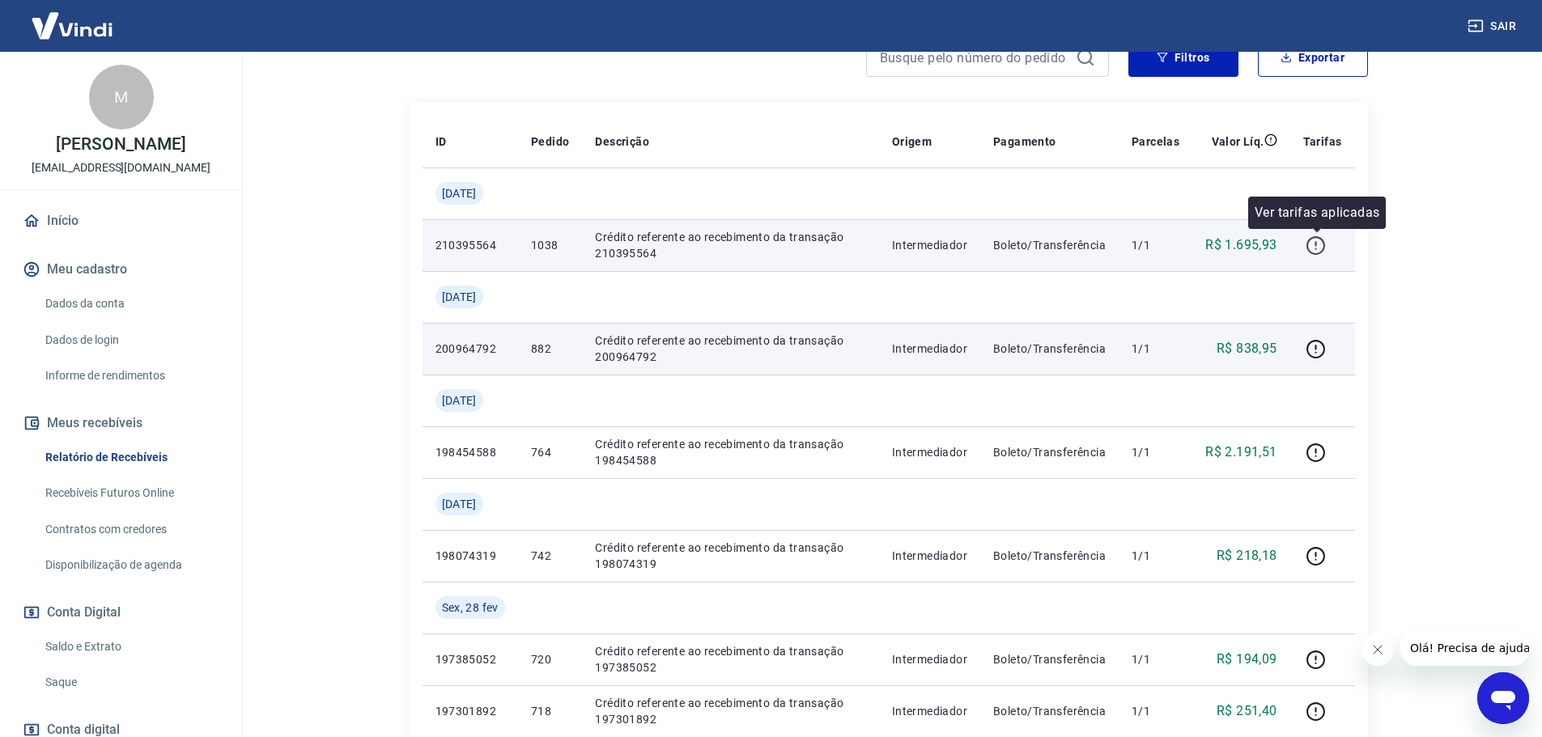
click at [1319, 249] on icon "button" at bounding box center [1315, 245] width 20 height 20
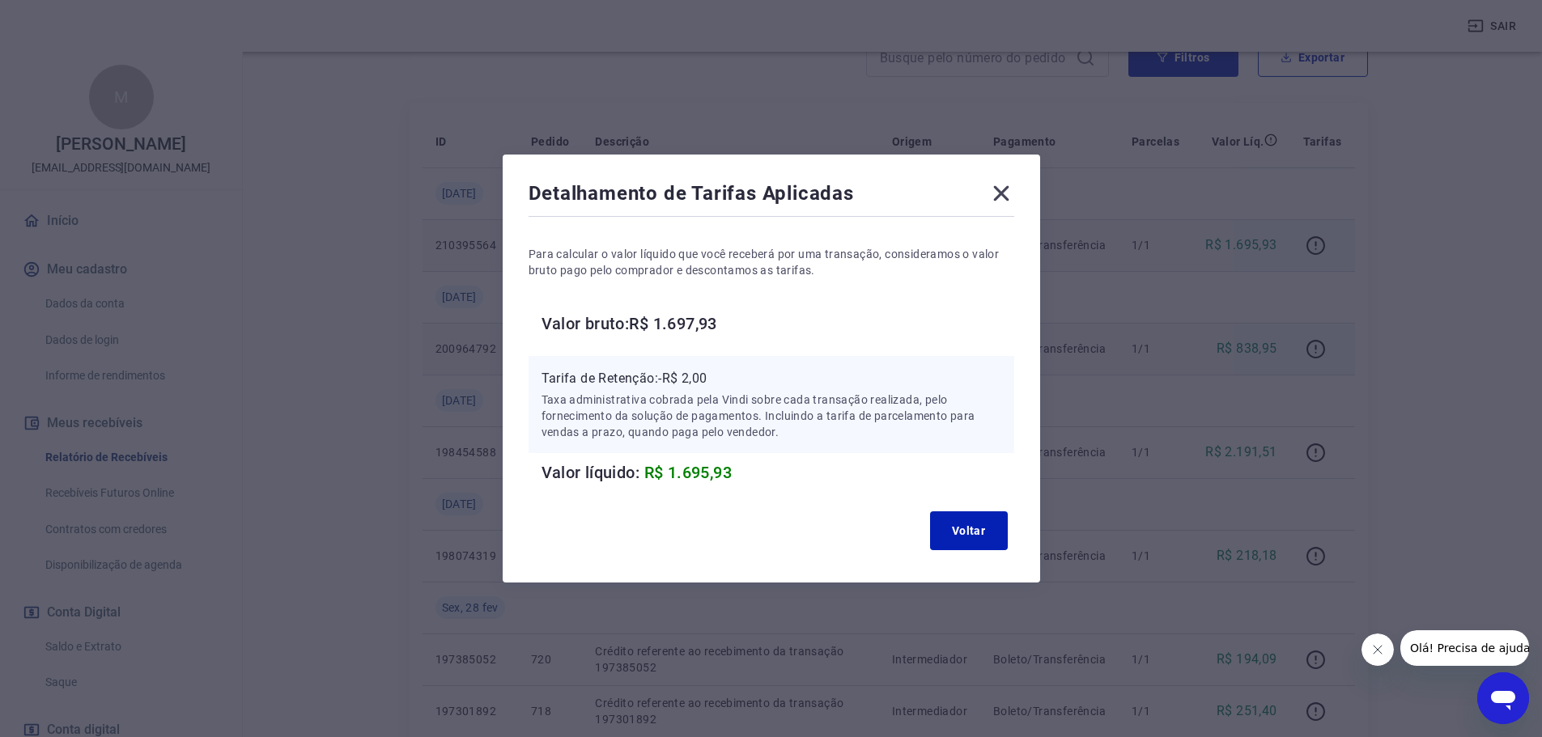
click at [1006, 203] on icon at bounding box center [1001, 193] width 26 height 26
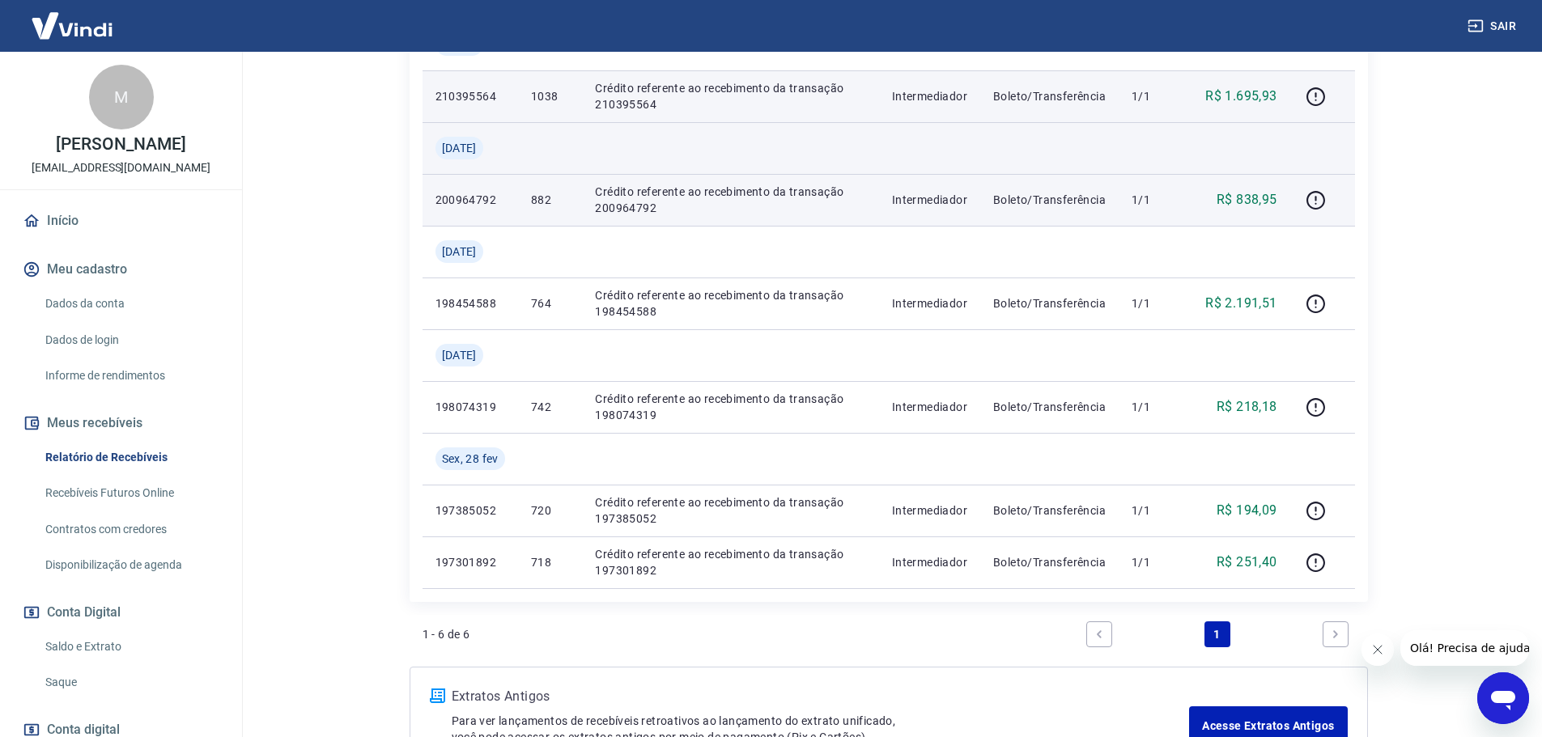
scroll to position [405, 0]
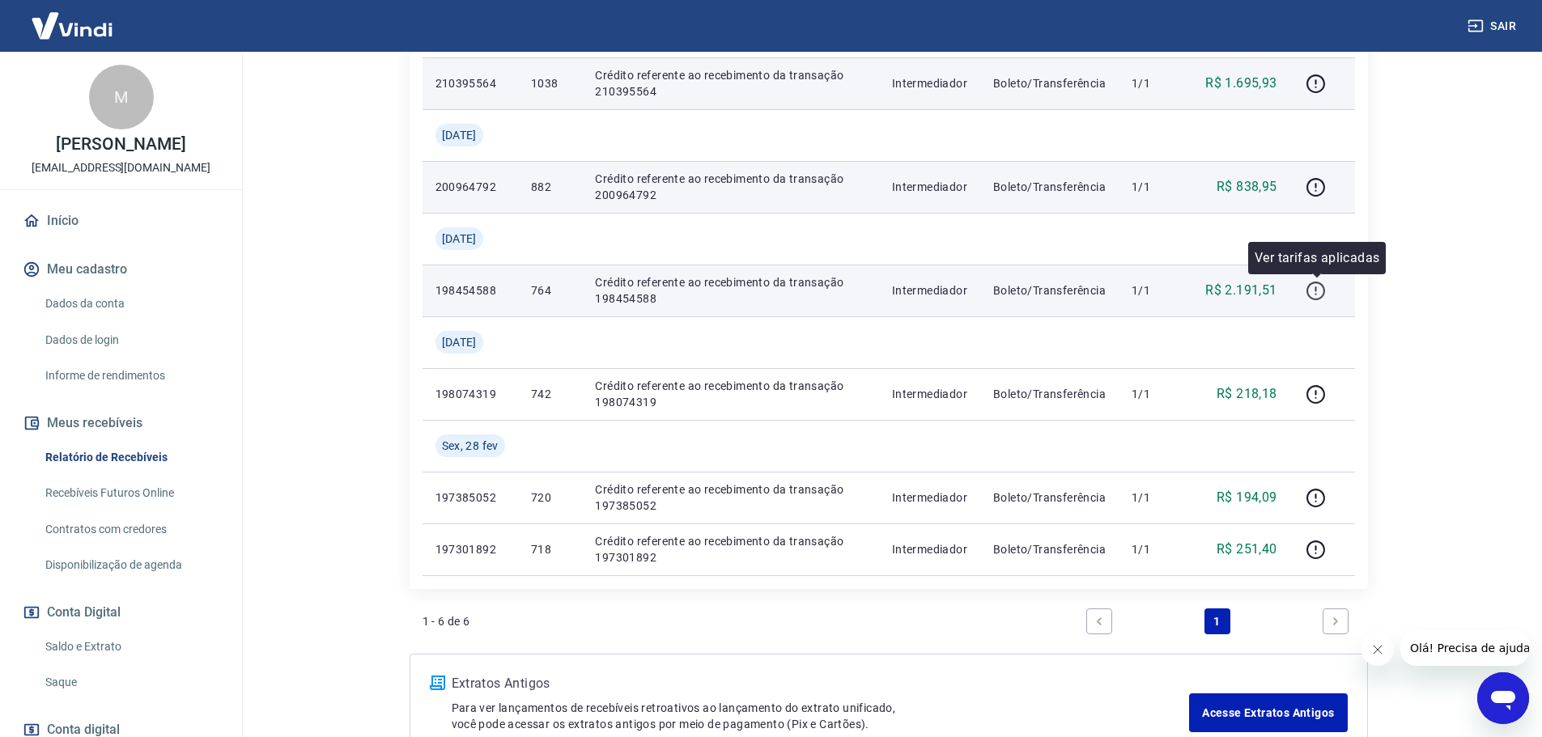
click at [1321, 297] on icon "button" at bounding box center [1315, 291] width 20 height 20
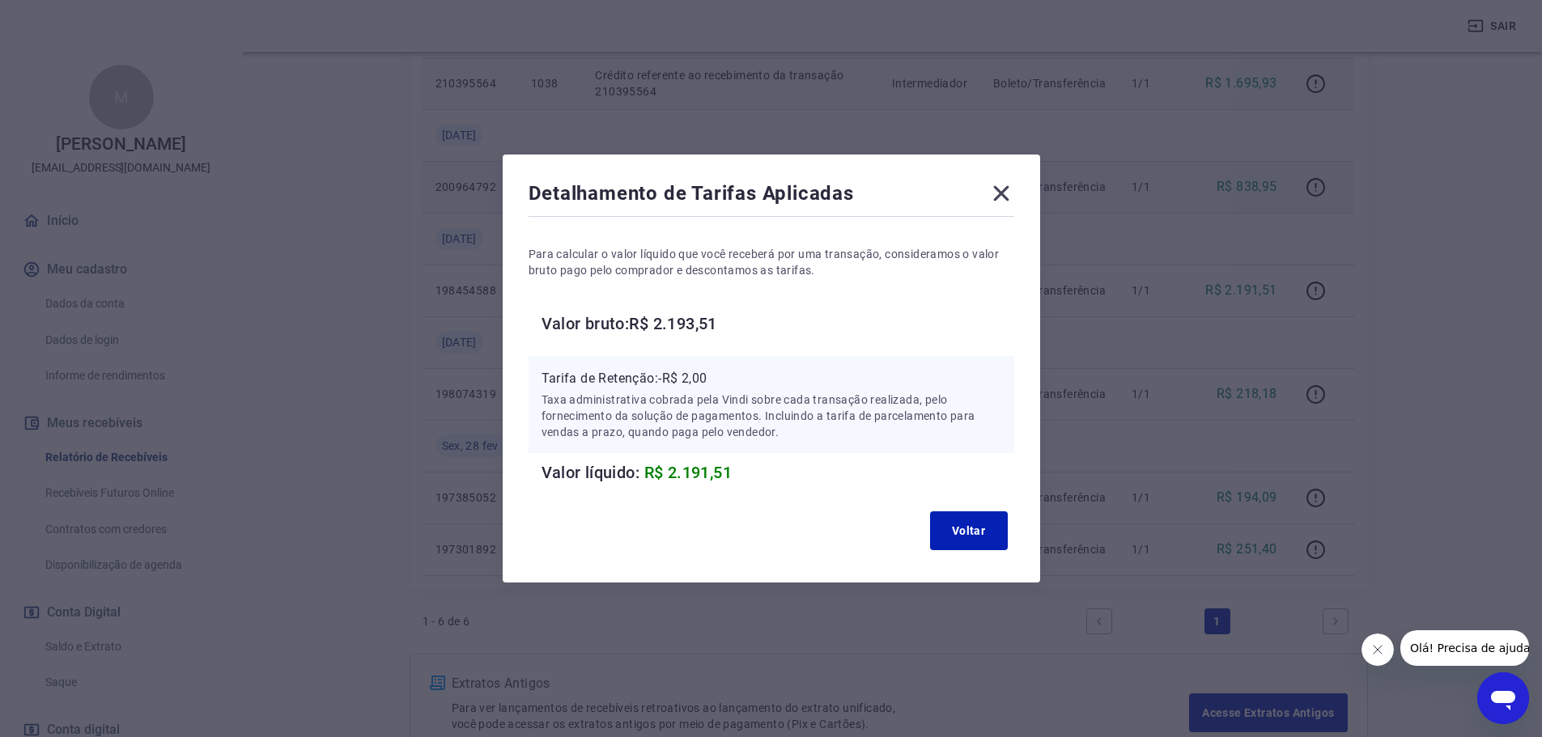
drag, startPoint x: 1008, startPoint y: 188, endPoint x: 1016, endPoint y: 210, distance: 24.1
click at [1007, 188] on icon at bounding box center [1001, 193] width 26 height 26
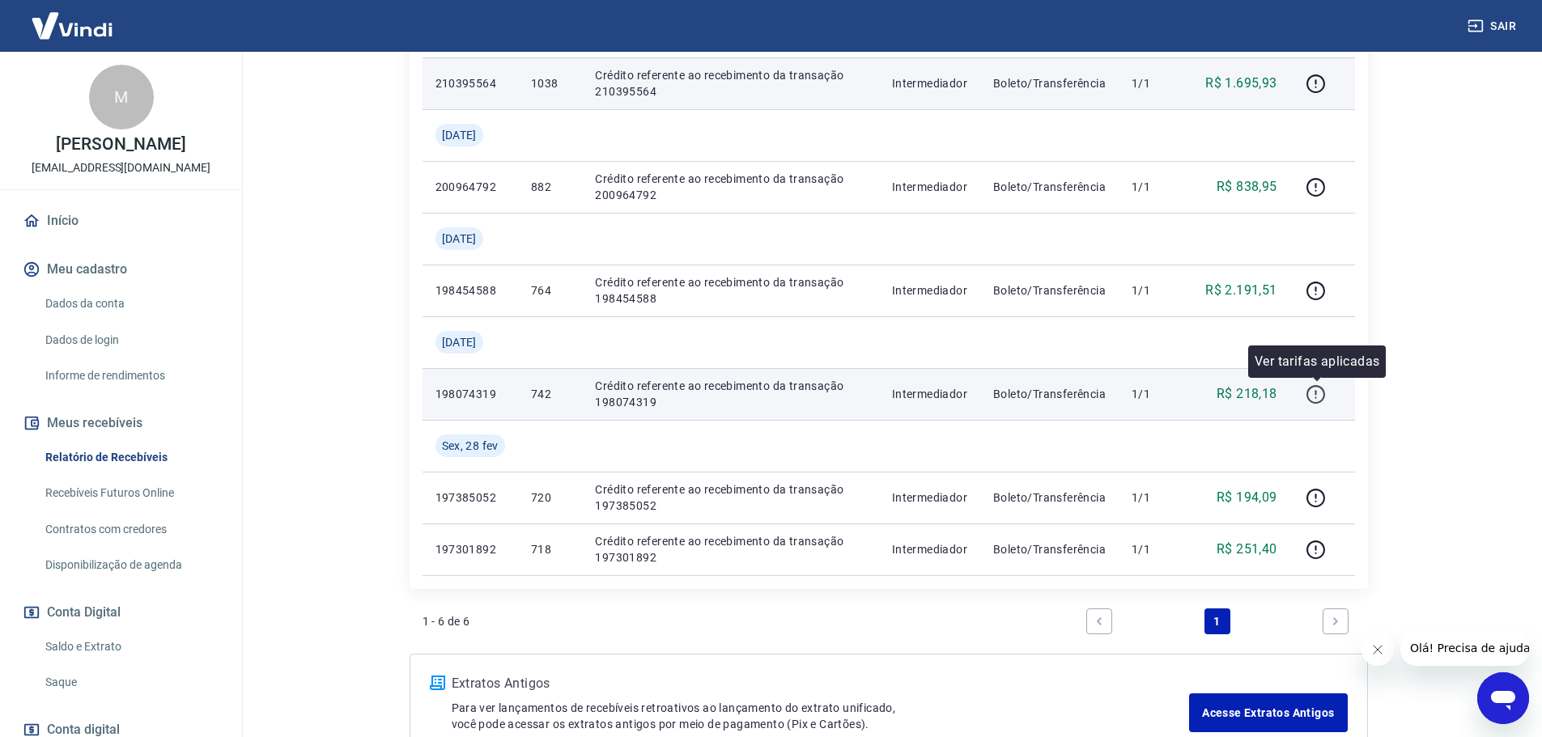
click at [1315, 397] on icon "button" at bounding box center [1315, 394] width 20 height 20
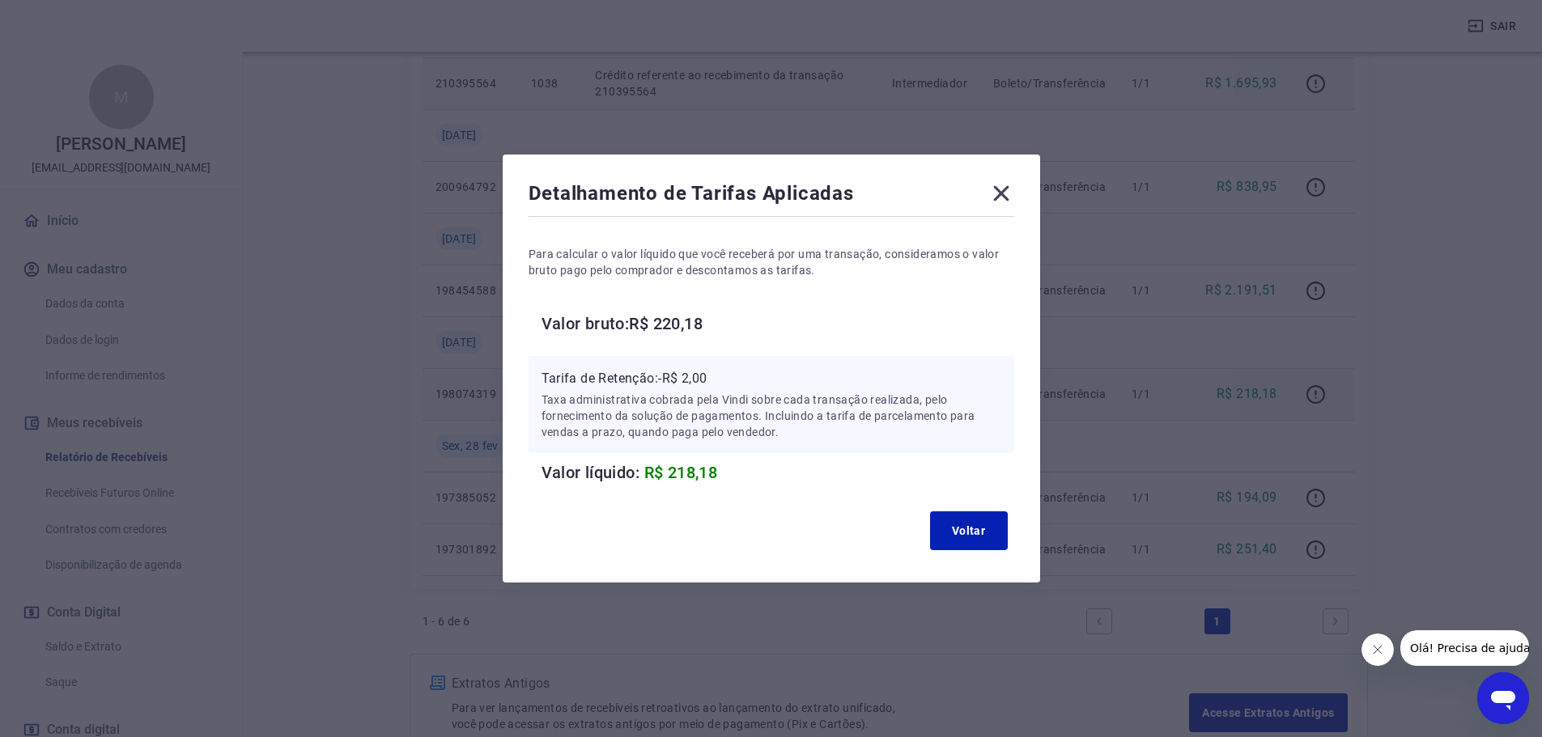
click at [1008, 193] on icon at bounding box center [1000, 193] width 15 height 15
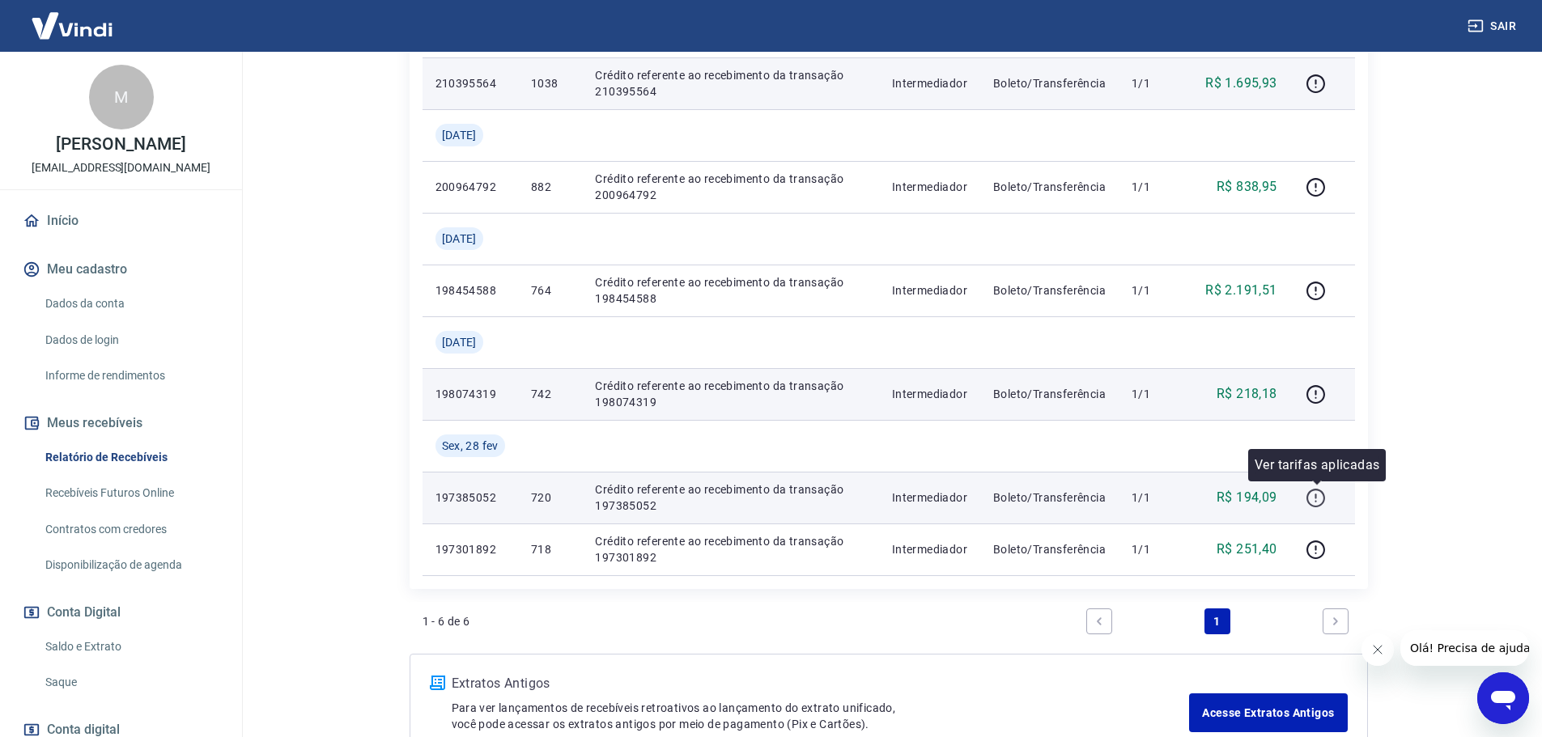
click at [1314, 507] on icon "button" at bounding box center [1315, 498] width 20 height 20
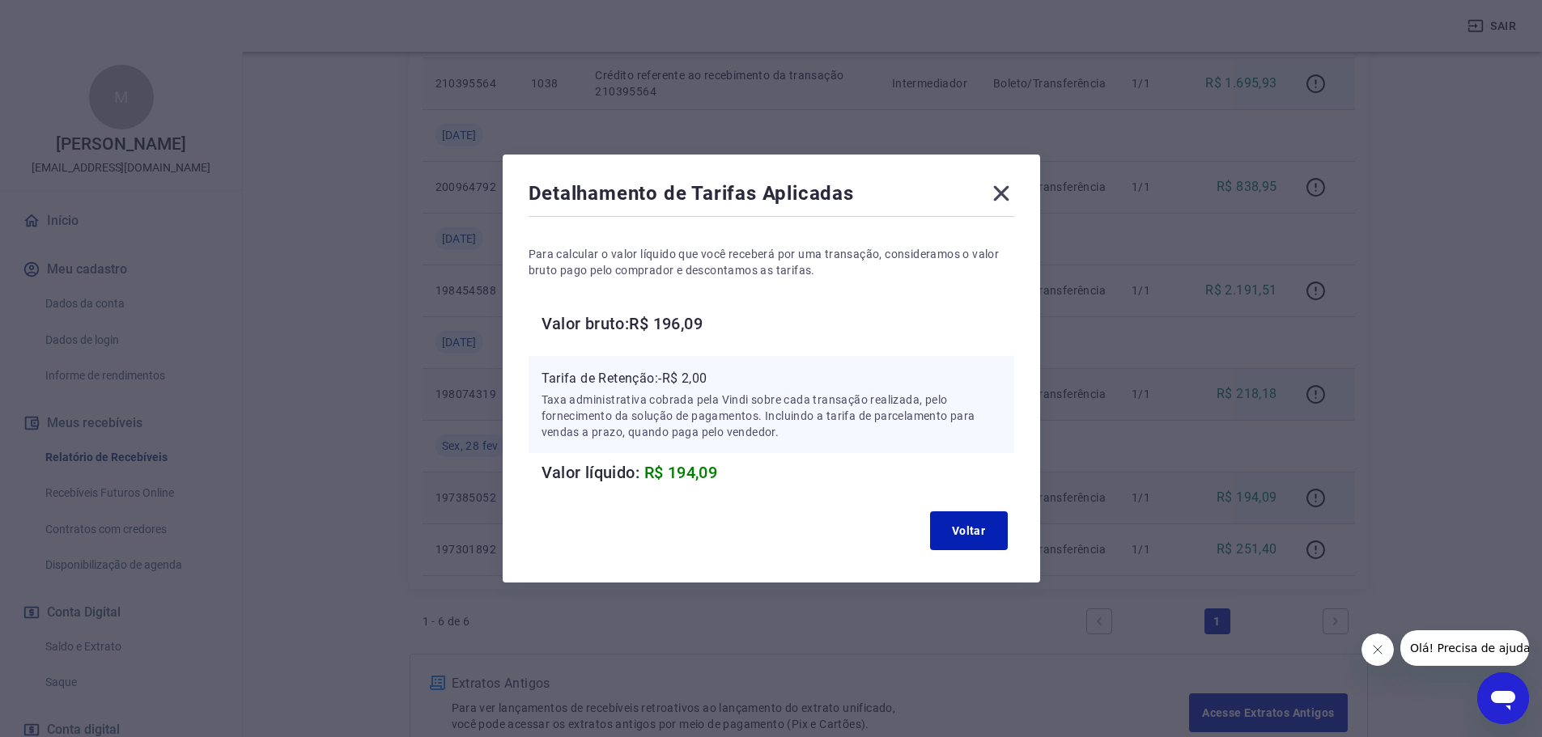
drag, startPoint x: 1010, startPoint y: 203, endPoint x: 1079, endPoint y: 267, distance: 93.9
click at [1010, 202] on icon at bounding box center [1001, 193] width 26 height 26
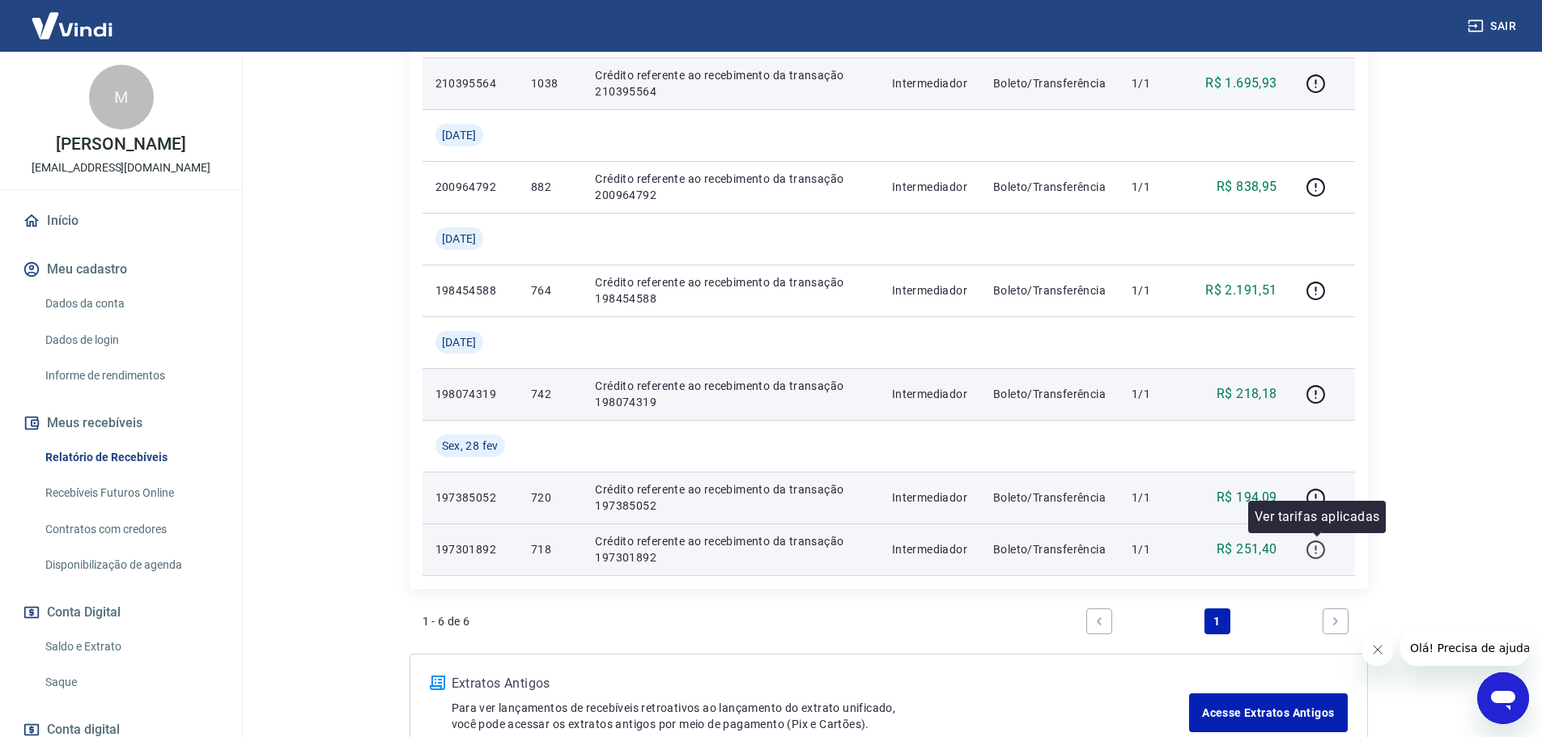
click at [1325, 547] on icon "button" at bounding box center [1315, 550] width 19 height 19
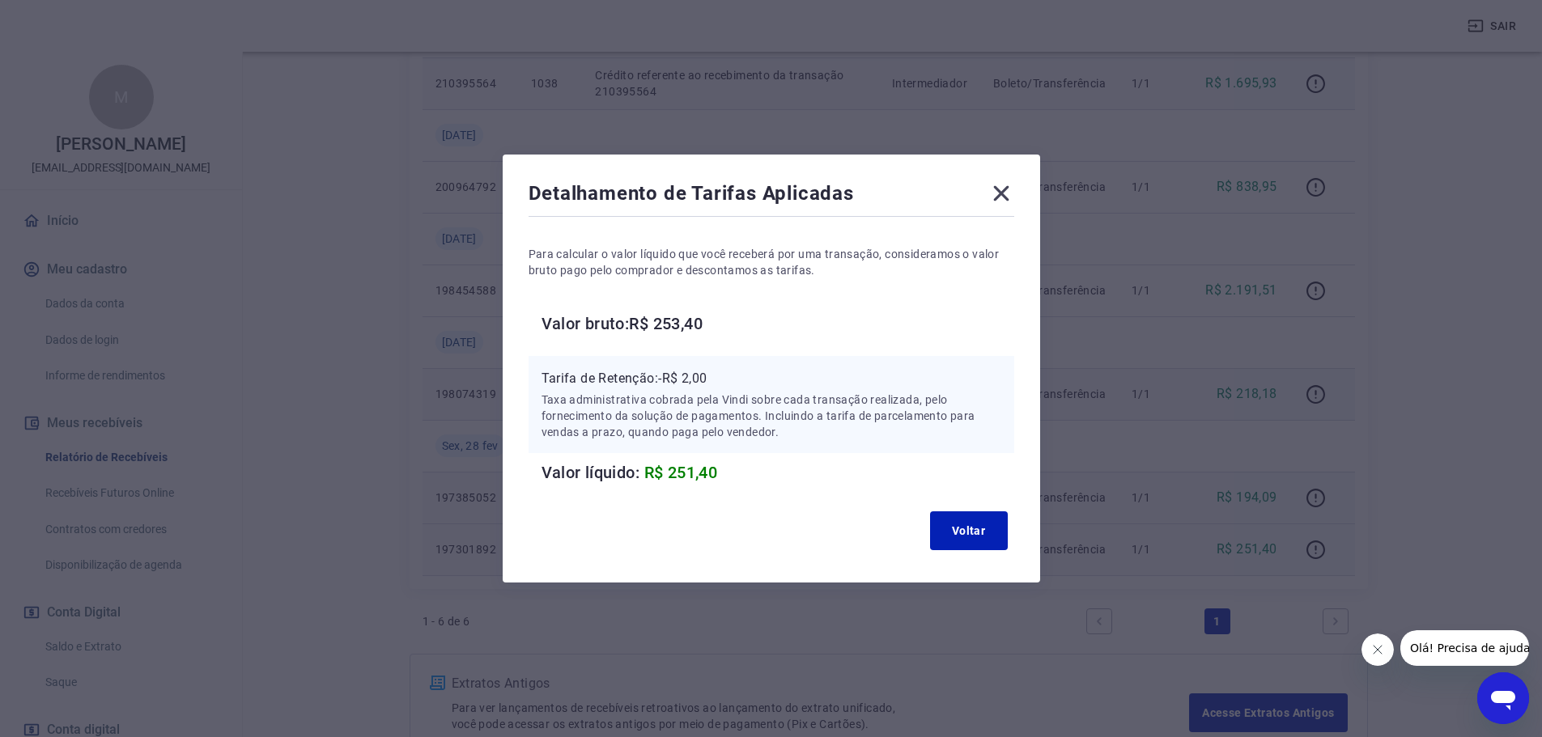
click at [1014, 191] on icon at bounding box center [1001, 193] width 26 height 26
